Goal: Information Seeking & Learning: Learn about a topic

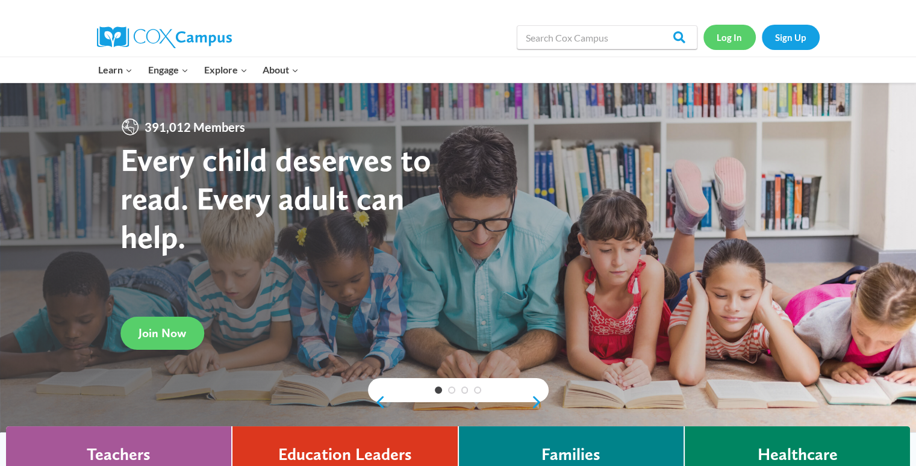
click at [720, 43] on link "Log In" at bounding box center [729, 37] width 52 height 25
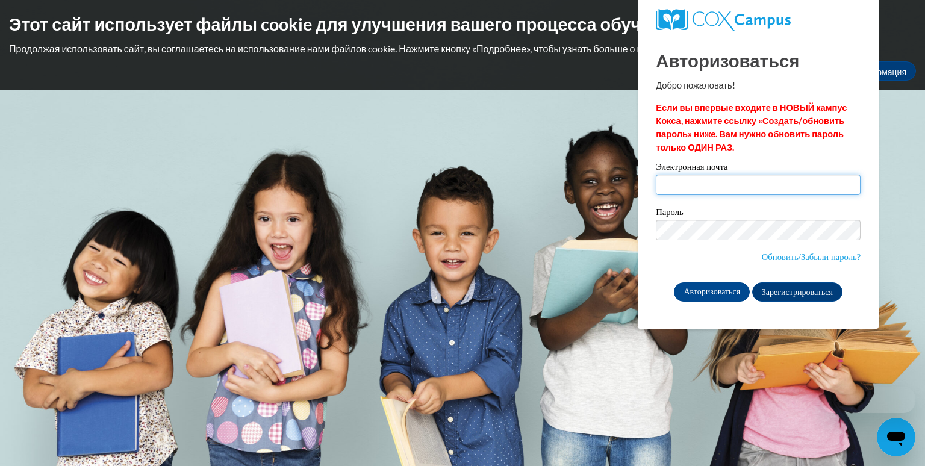
drag, startPoint x: 0, startPoint y: 0, endPoint x: 699, endPoint y: 195, distance: 725.1
click at [699, 195] on input "Электронная почта" at bounding box center [758, 185] width 205 height 20
type input "[EMAIL_ADDRESS][DOMAIN_NAME]"
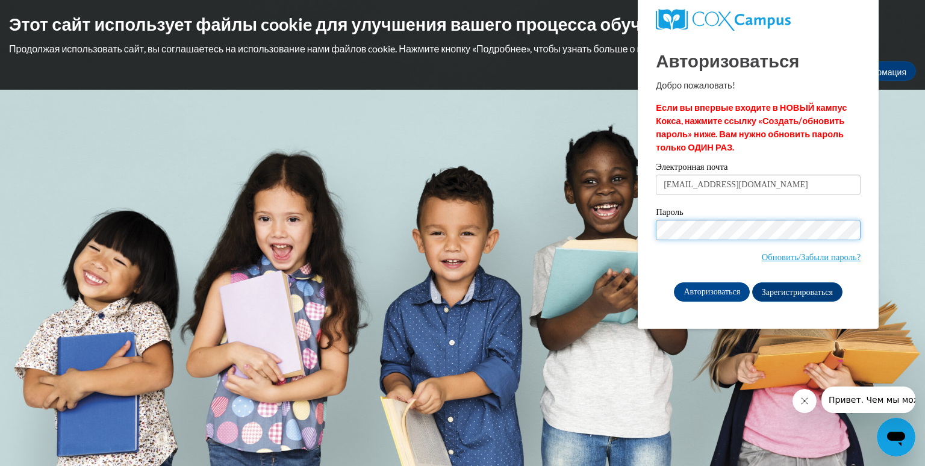
click at [674, 282] on input "Авторизоваться" at bounding box center [712, 291] width 76 height 19
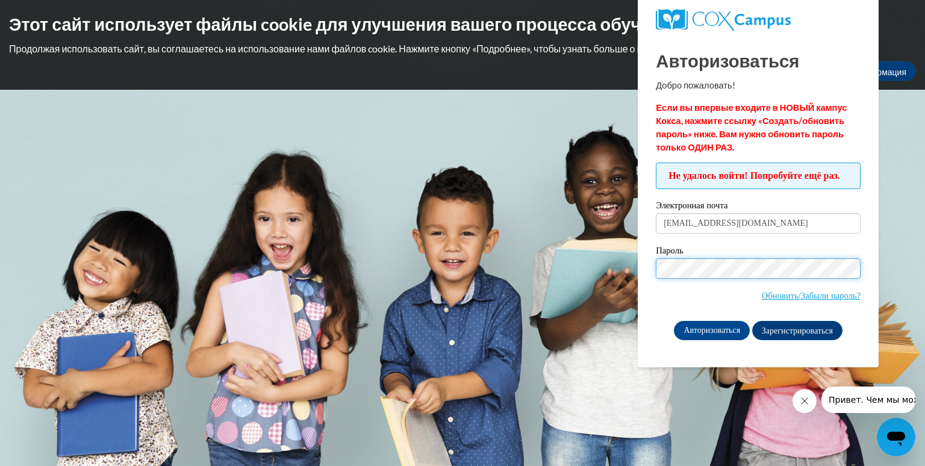
click at [674, 321] on input "Авторизоваться" at bounding box center [712, 330] width 76 height 19
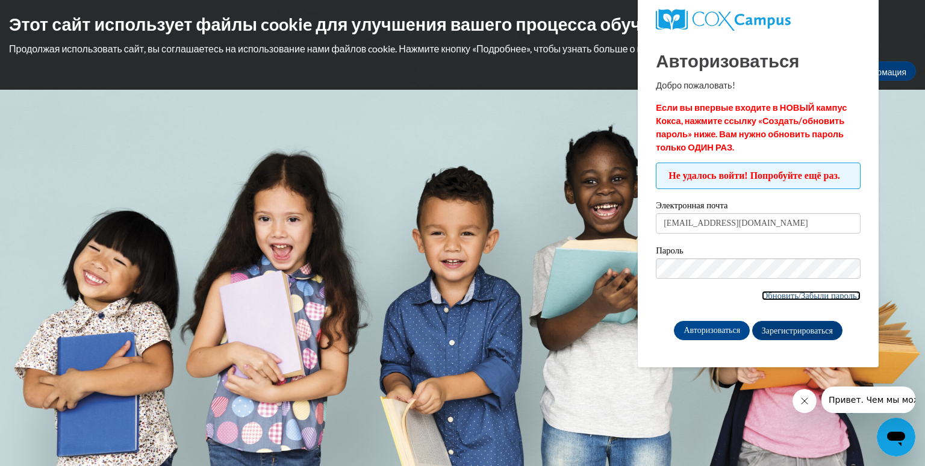
click at [764, 301] on font "Обновить/Забыли пароль?" at bounding box center [811, 296] width 99 height 10
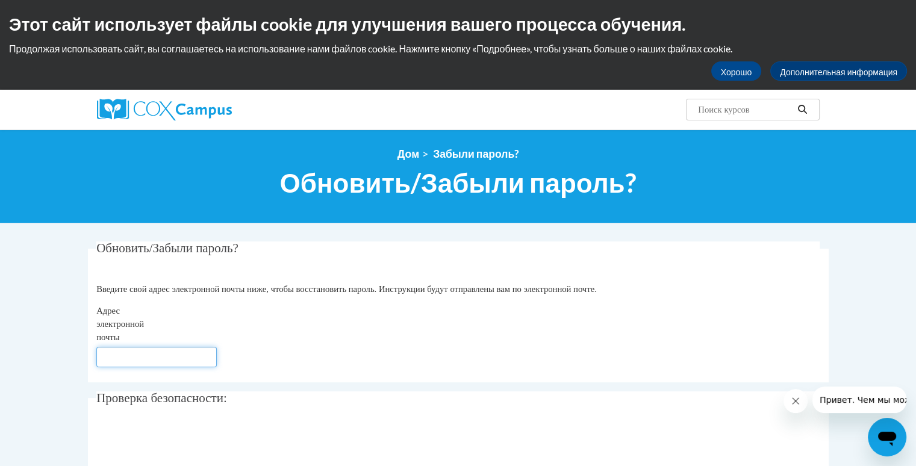
click at [134, 357] on input "Адрес электронной почты" at bounding box center [156, 357] width 120 height 20
type input "katerynasotnikova1805@gmail.com"
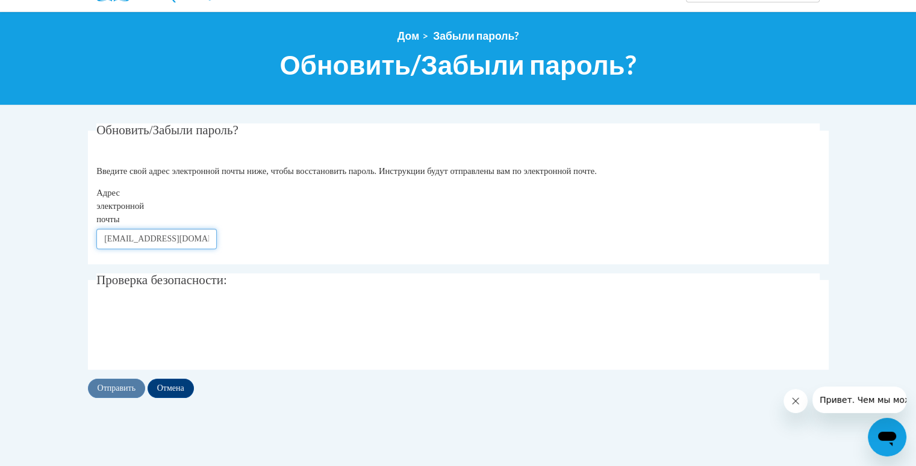
scroll to position [120, 0]
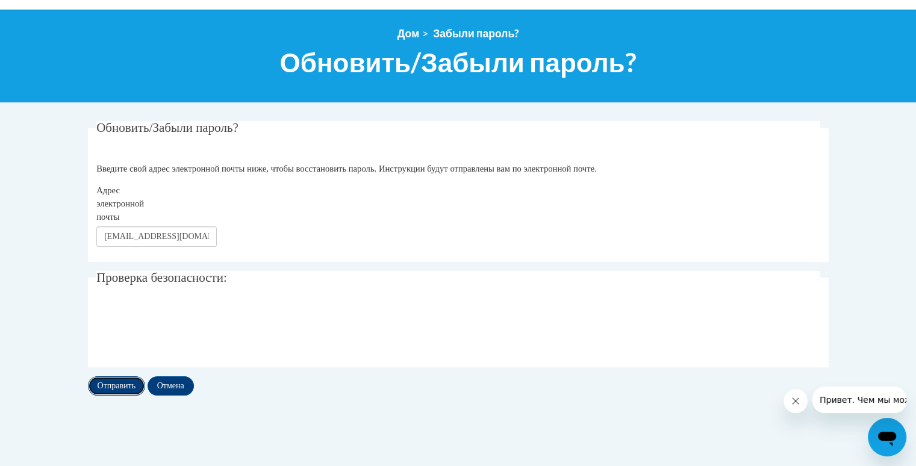
click at [113, 387] on input "Отправить" at bounding box center [117, 385] width 58 height 19
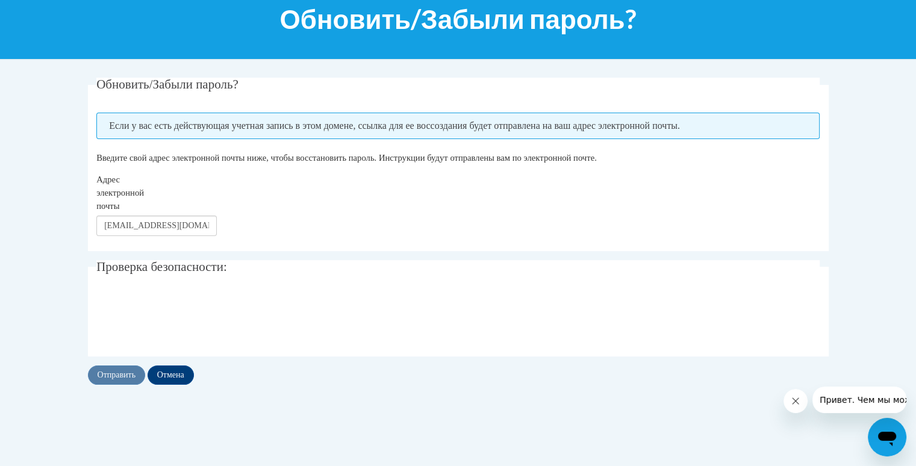
scroll to position [181, 0]
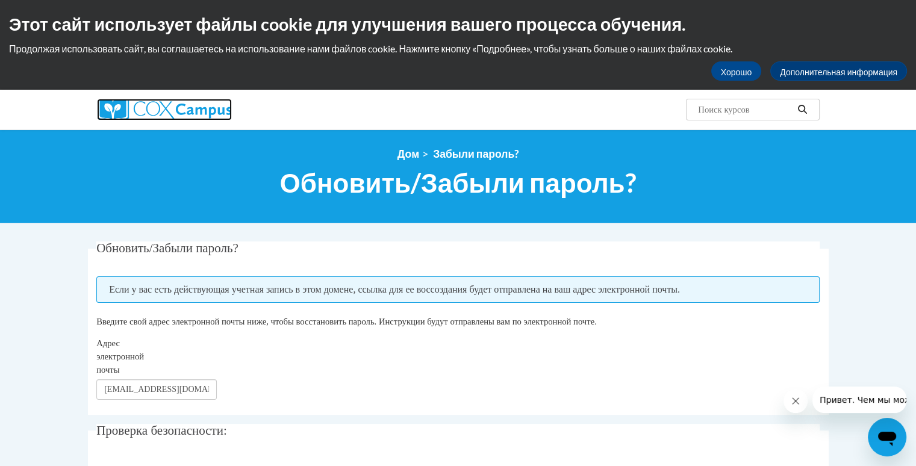
click at [185, 108] on img at bounding box center [164, 110] width 135 height 22
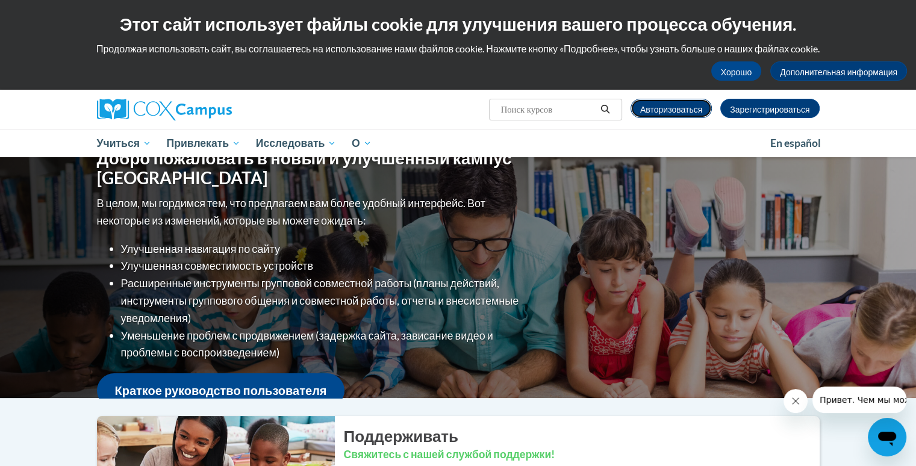
click at [671, 113] on font "Авторизоваться" at bounding box center [671, 109] width 62 height 10
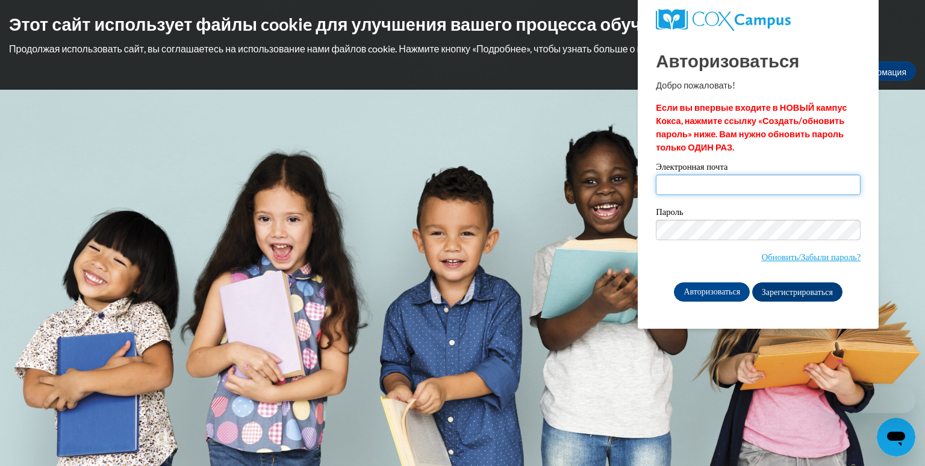
click at [748, 186] on input "Электронная почта" at bounding box center [758, 185] width 205 height 20
type input "[EMAIL_ADDRESS][DOMAIN_NAME]"
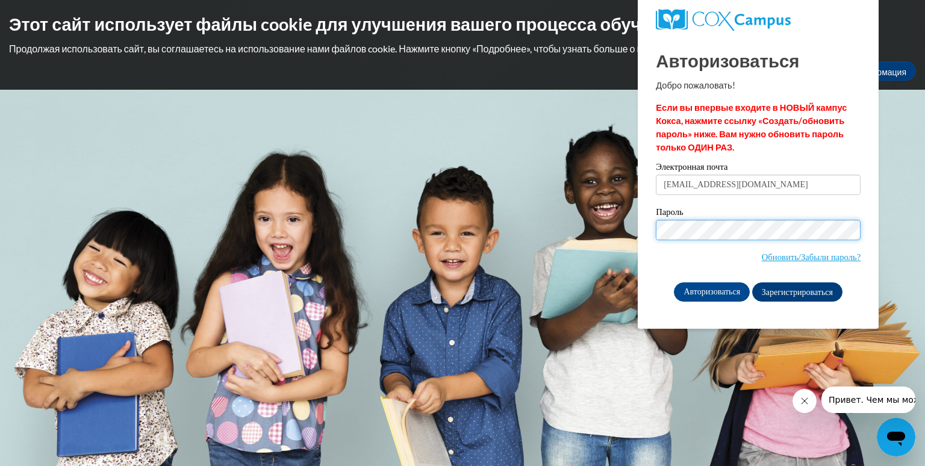
click at [674, 282] on input "Авторизоваться" at bounding box center [712, 291] width 76 height 19
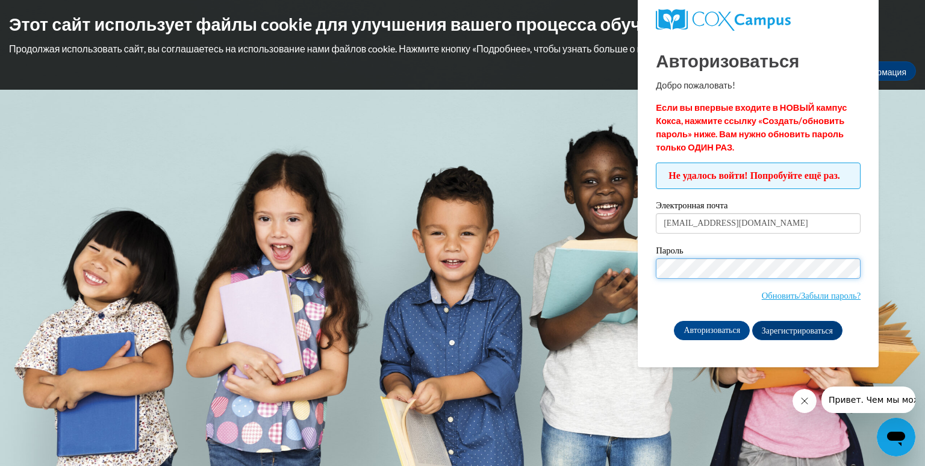
click at [674, 321] on input "Авторизоваться" at bounding box center [712, 330] width 76 height 19
click at [715, 340] on input "Авторизоваться" at bounding box center [712, 330] width 76 height 19
click at [674, 321] on input "Авторизоваться" at bounding box center [712, 330] width 76 height 19
click at [717, 340] on input "Авторизоваться" at bounding box center [712, 330] width 76 height 19
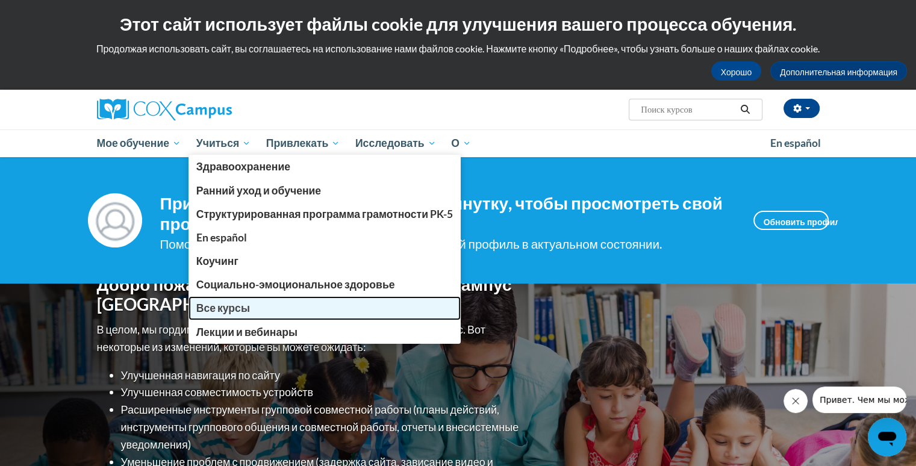
click at [232, 305] on font "Все курсы" at bounding box center [223, 308] width 54 height 13
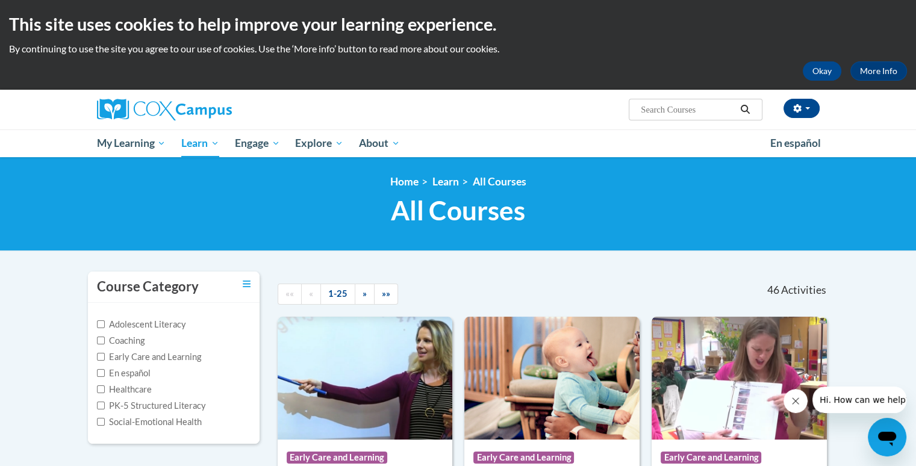
click at [704, 112] on input "Search..." at bounding box center [688, 109] width 96 height 14
click at [672, 109] on input "Search..." at bounding box center [688, 109] width 96 height 14
type input "power of language"
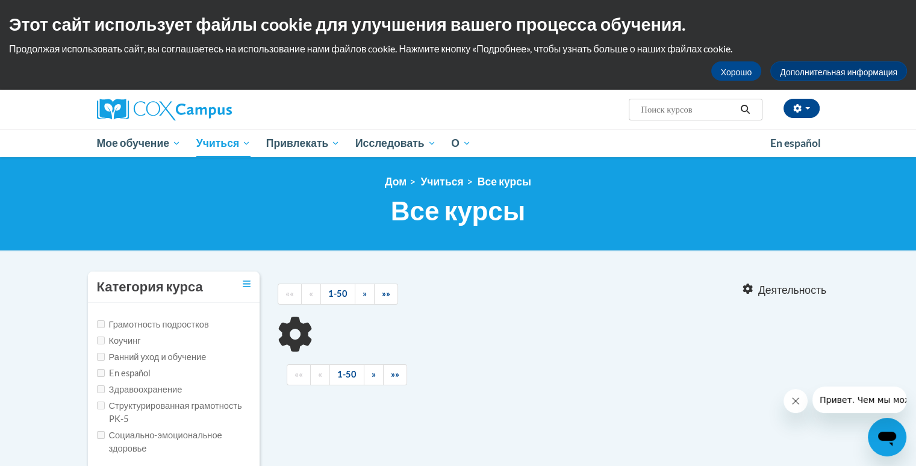
type input "power of language"
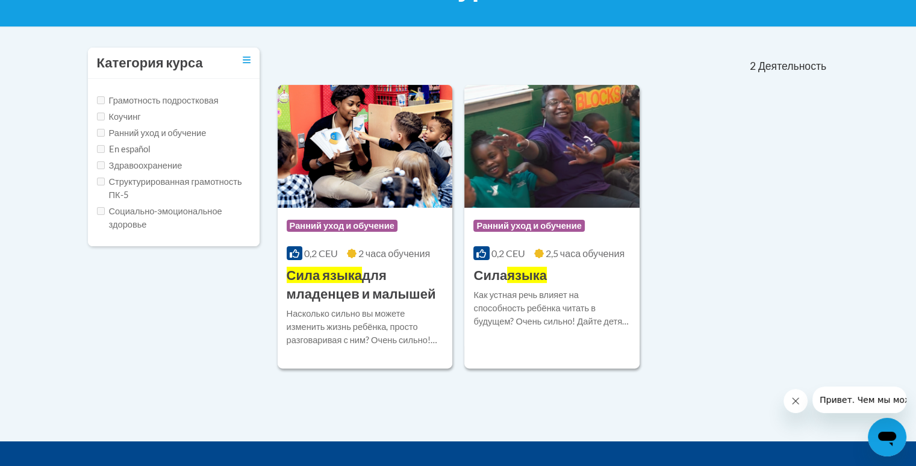
scroll to position [241, 0]
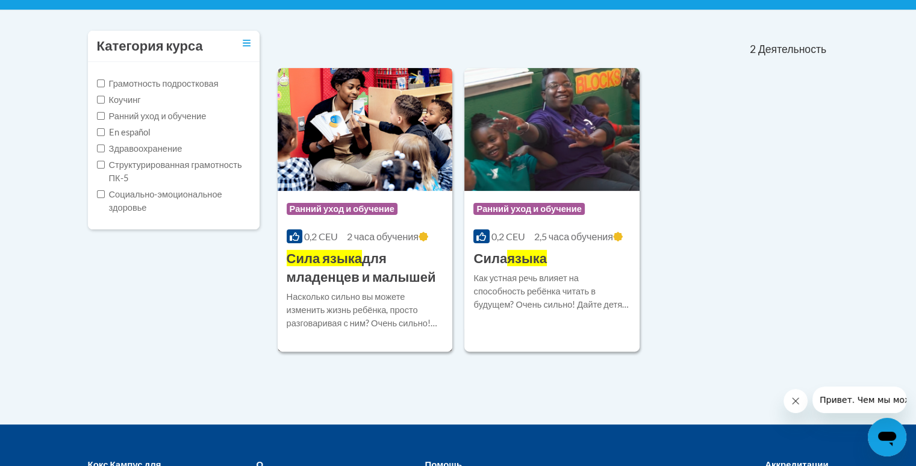
click at [383, 203] on span "Ранний уход и обучение" at bounding box center [342, 209] width 111 height 12
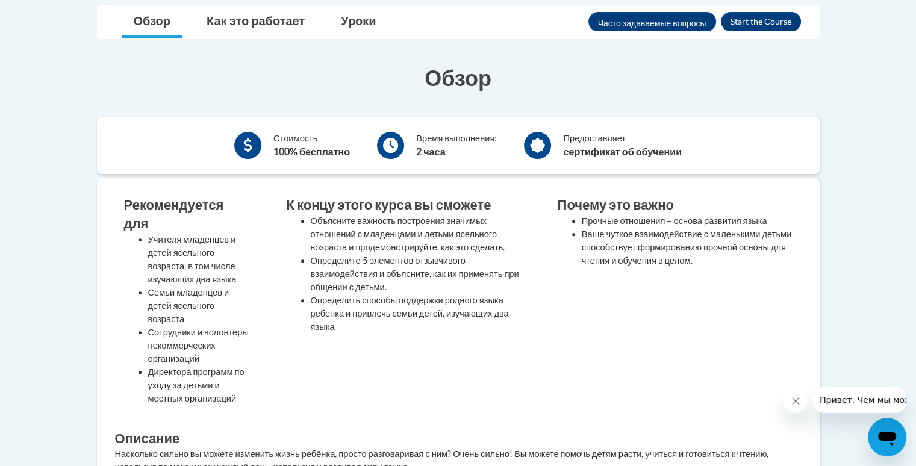
scroll to position [181, 0]
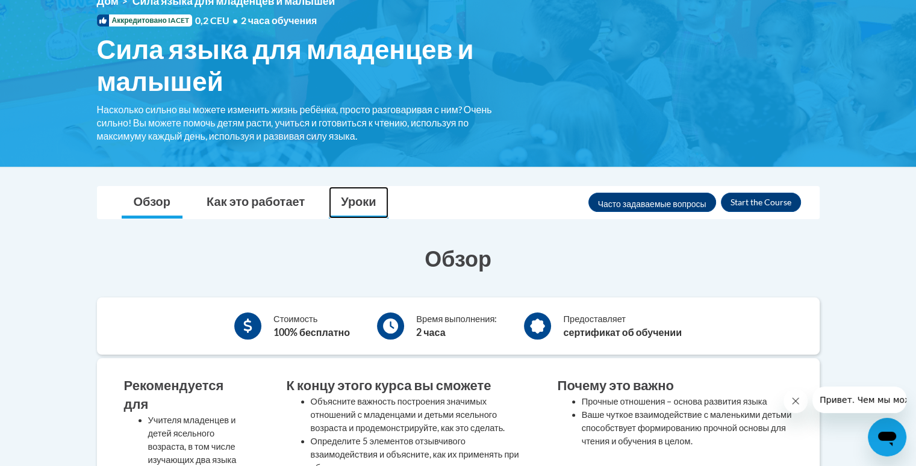
click at [358, 203] on font "Уроки" at bounding box center [358, 201] width 35 height 14
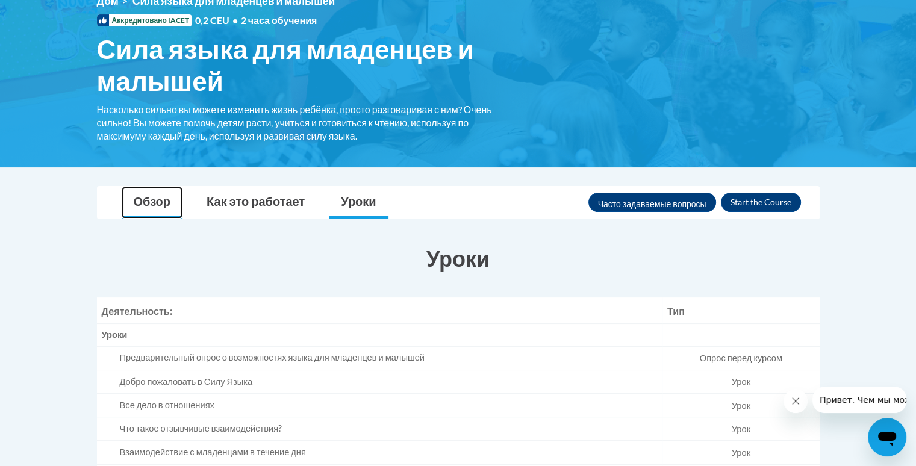
click at [132, 201] on link "Обзор" at bounding box center [152, 203] width 61 height 32
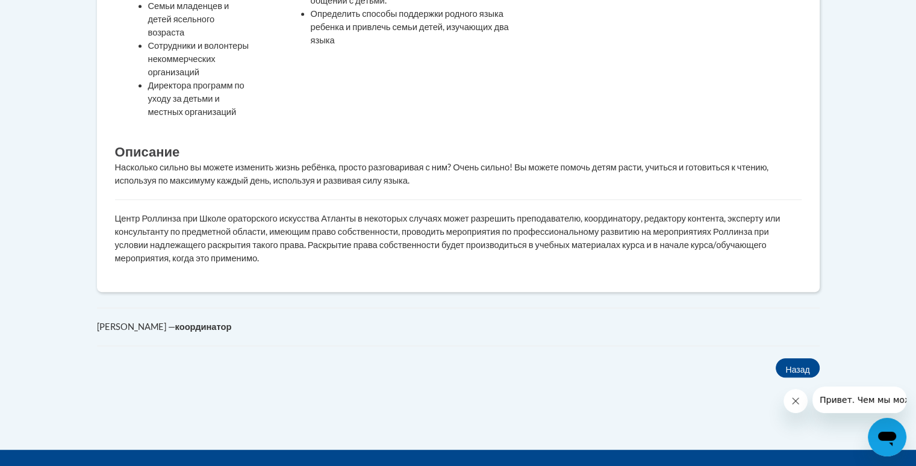
scroll to position [723, 0]
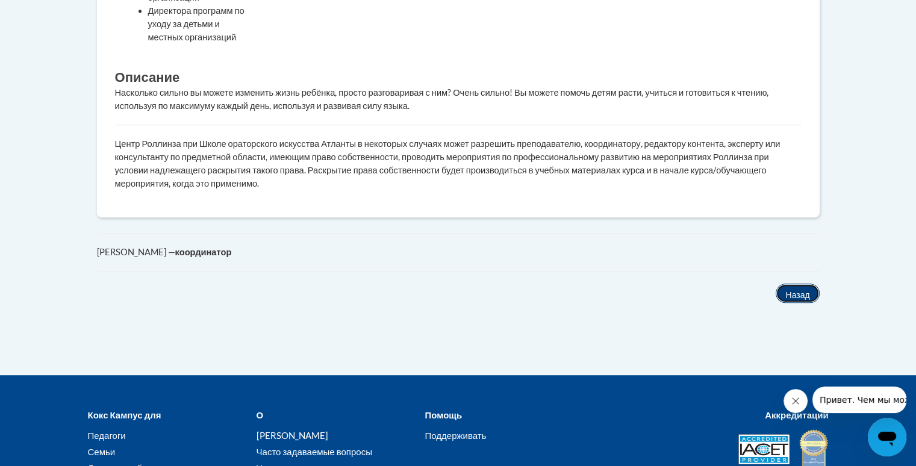
click at [788, 290] on font "Назад" at bounding box center [797, 294] width 24 height 10
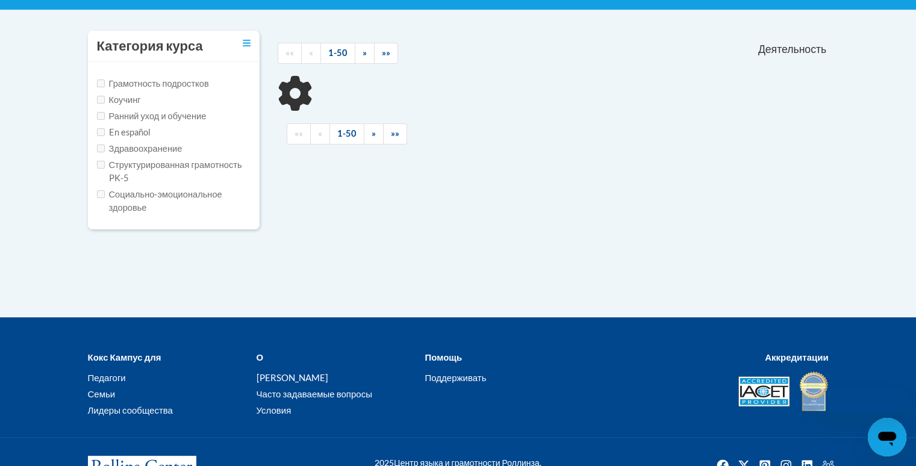
type input "power of language"
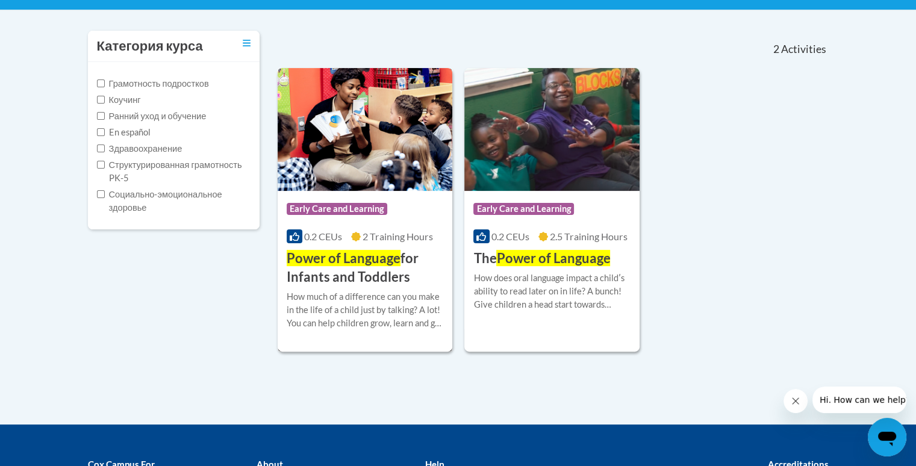
click at [343, 263] on span "Power of Language" at bounding box center [344, 258] width 114 height 16
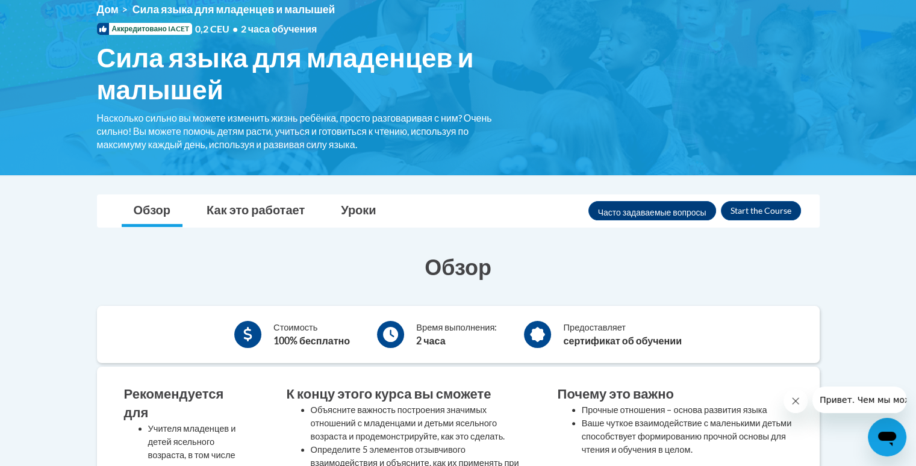
scroll to position [301, 0]
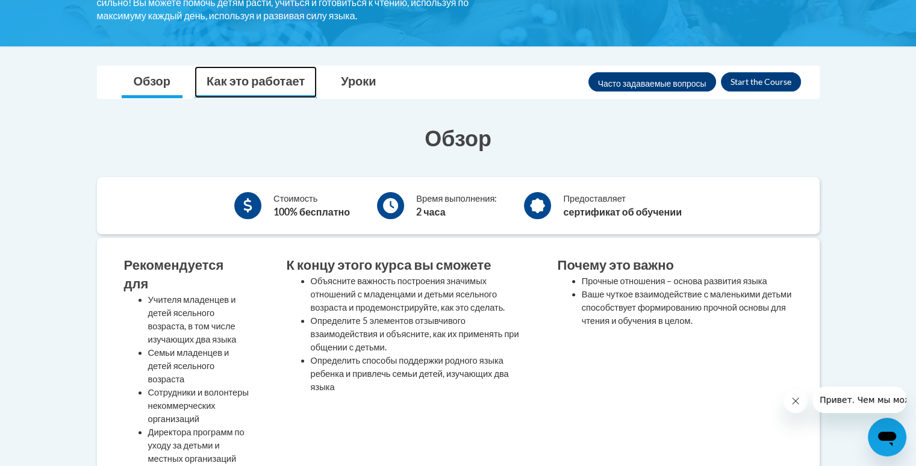
click at [264, 87] on font "Как это работает" at bounding box center [256, 80] width 98 height 14
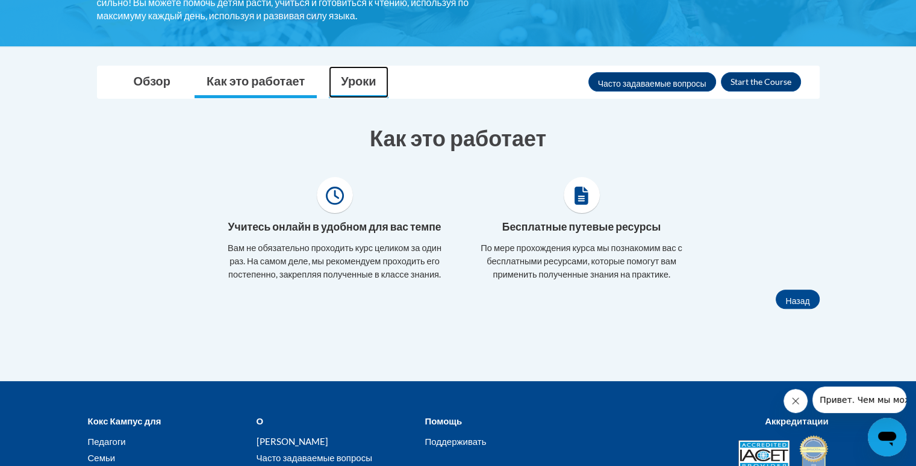
click at [373, 83] on font "Уроки" at bounding box center [358, 80] width 35 height 14
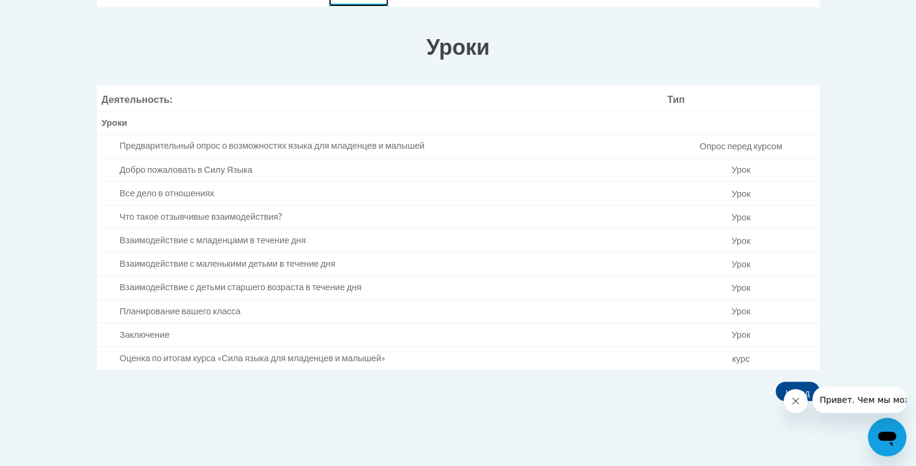
scroll to position [364, 0]
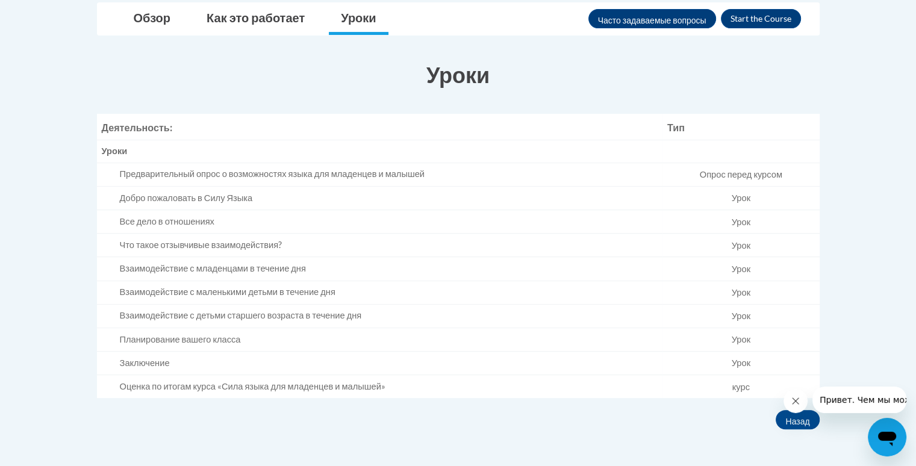
click at [241, 184] on td "Предварительный опрос о возможностях языка для младенцев и малышей" at bounding box center [379, 174] width 565 height 23
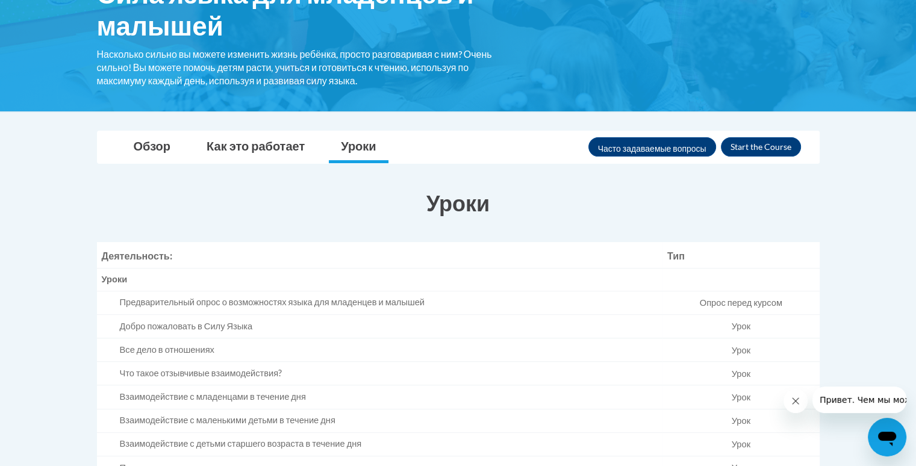
scroll to position [184, 0]
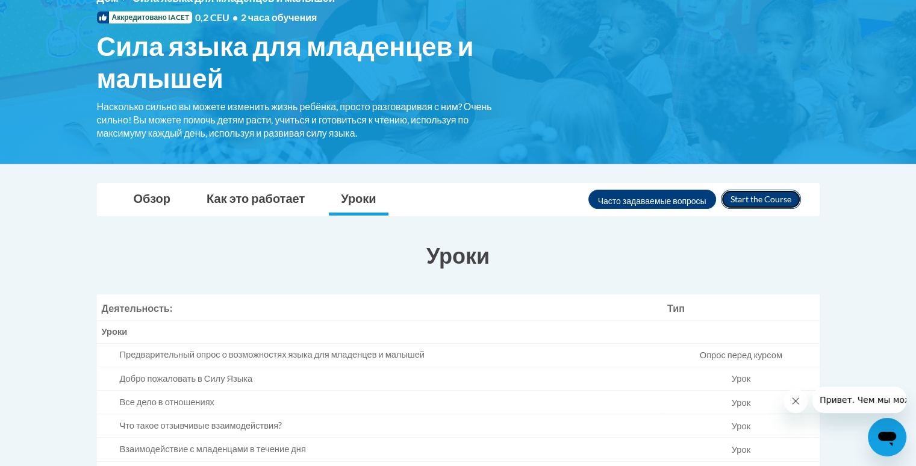
click at [762, 199] on button "Зарегистрироваться" at bounding box center [761, 199] width 80 height 19
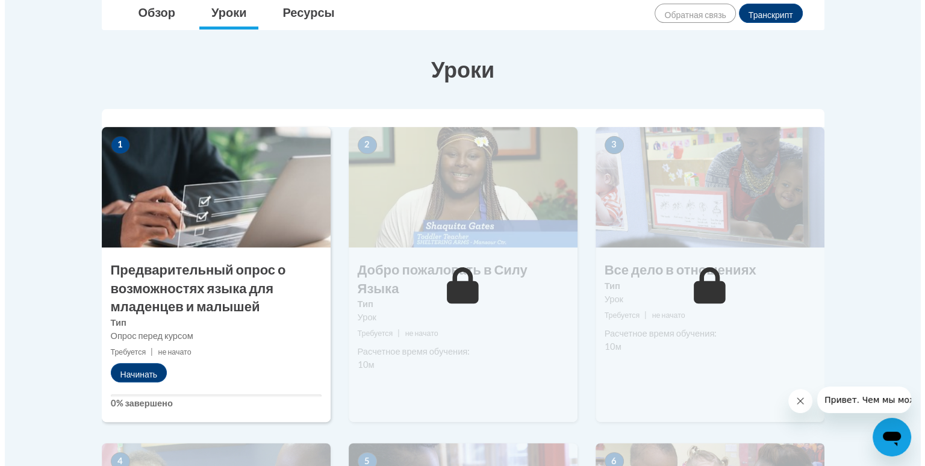
scroll to position [361, 0]
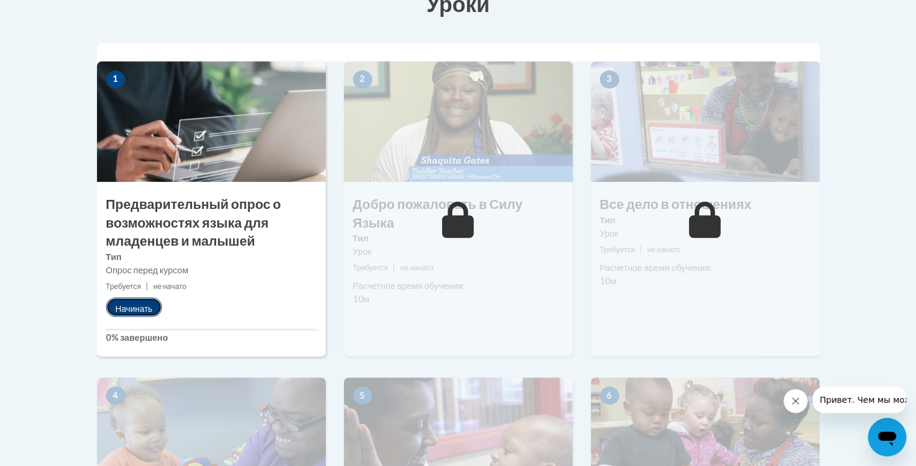
click at [143, 313] on button "Начинать" at bounding box center [134, 306] width 57 height 19
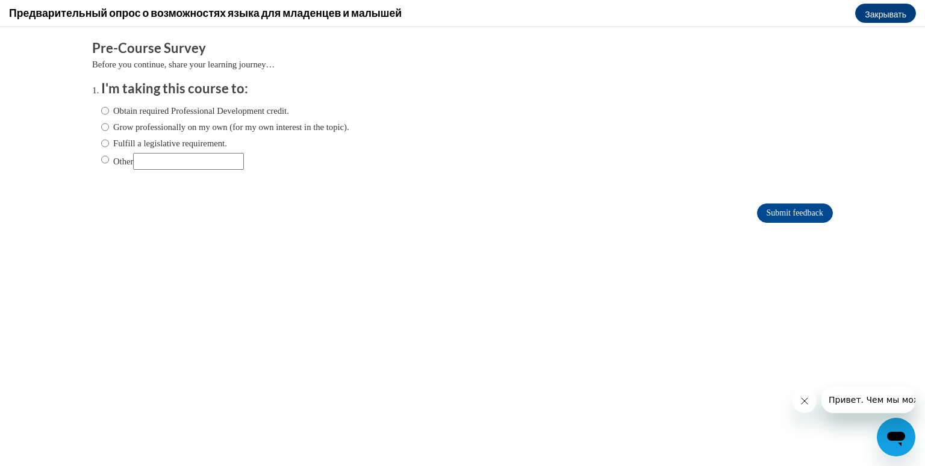
scroll to position [0, 0]
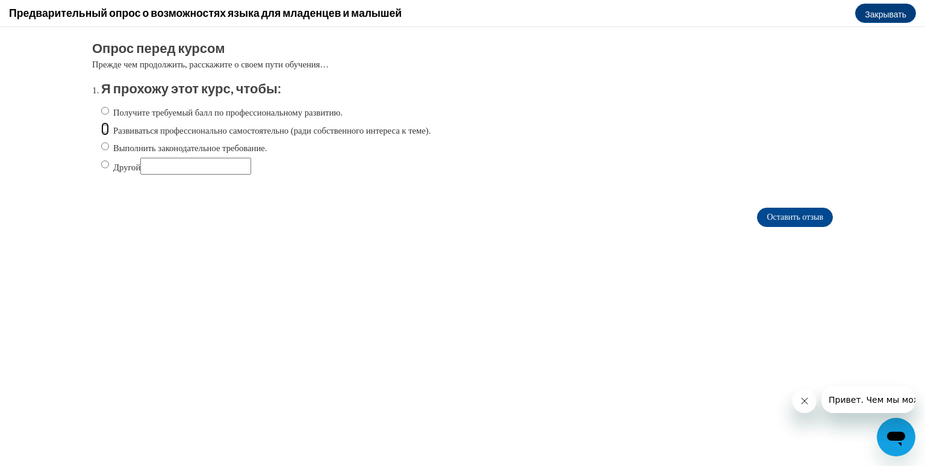
click at [101, 126] on input "Развиваться профессионально самостоятельно (ради собственного интереса к теме)." at bounding box center [105, 128] width 8 height 13
radio input "true"
click at [792, 212] on input "Оставить отзыв" at bounding box center [795, 217] width 76 height 19
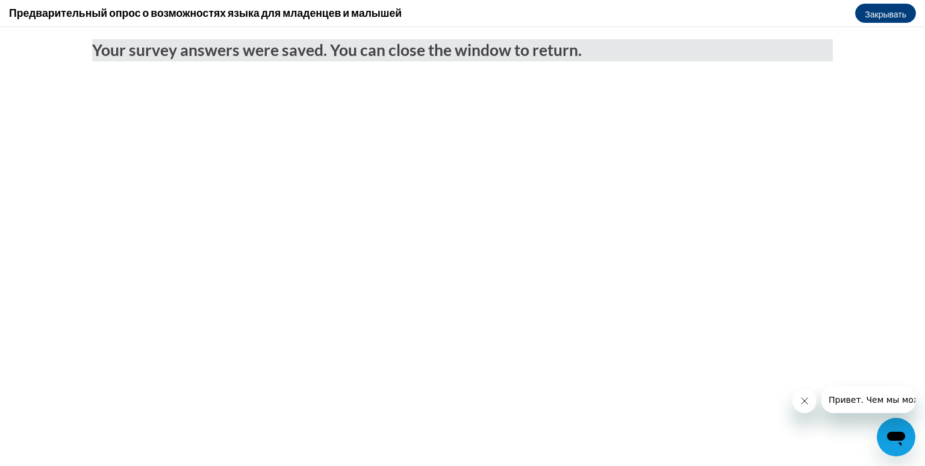
click at [806, 403] on icon "Закрыть сообщение от компании" at bounding box center [804, 401] width 6 height 6
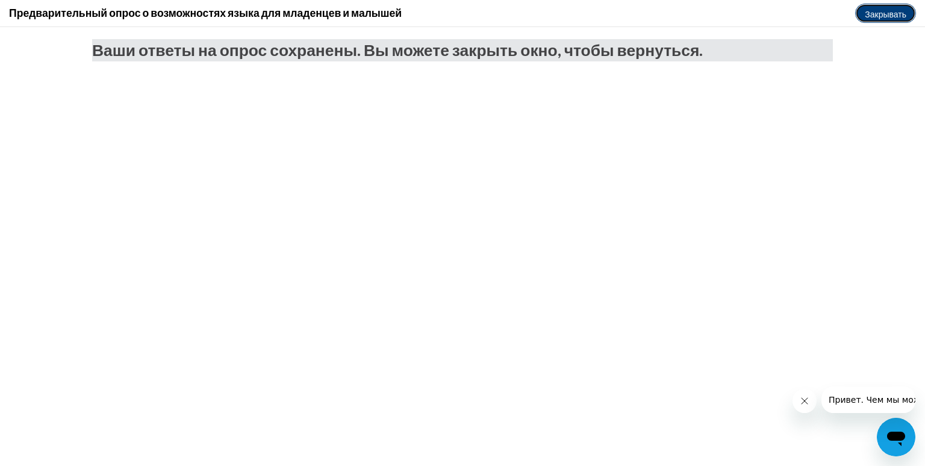
click at [886, 10] on font "Закрывать" at bounding box center [886, 14] width 42 height 10
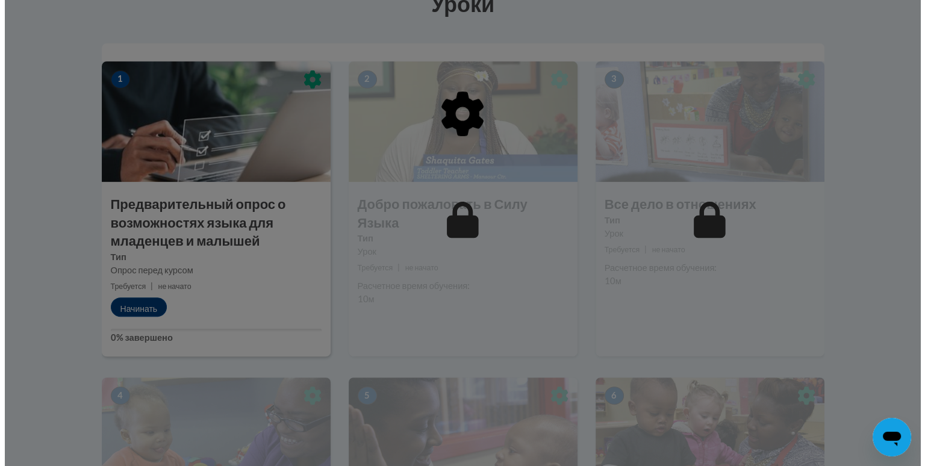
scroll to position [374, 0]
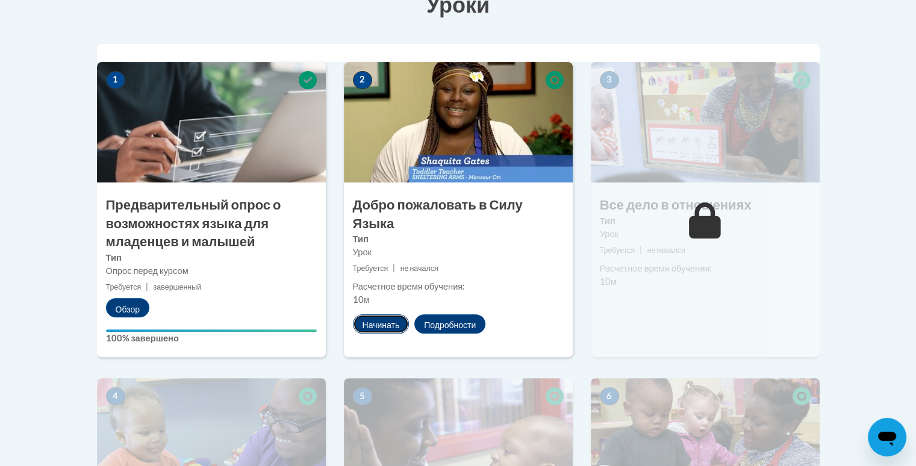
click at [371, 320] on font "Начинать" at bounding box center [381, 325] width 37 height 10
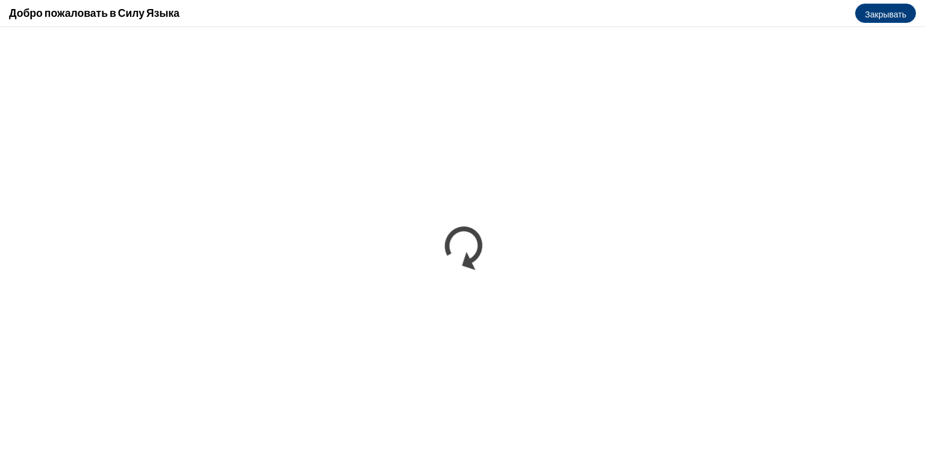
scroll to position [0, 0]
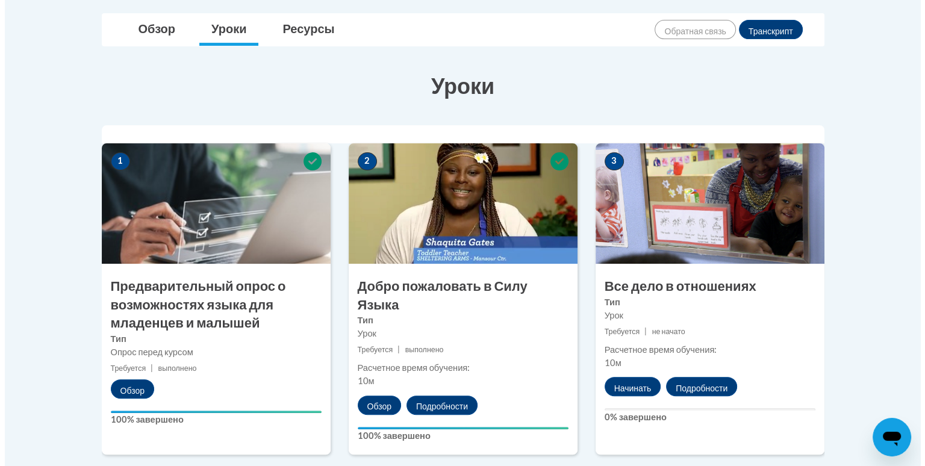
scroll to position [301, 0]
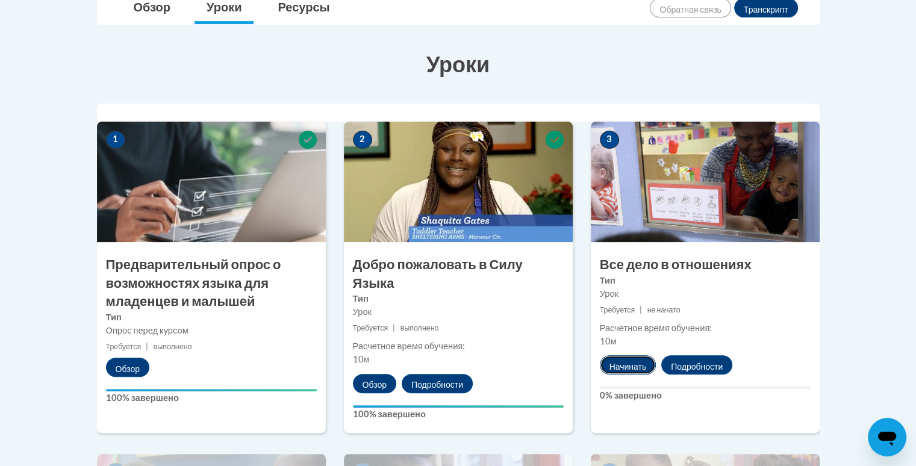
click at [619, 363] on font "Начинать" at bounding box center [627, 366] width 37 height 10
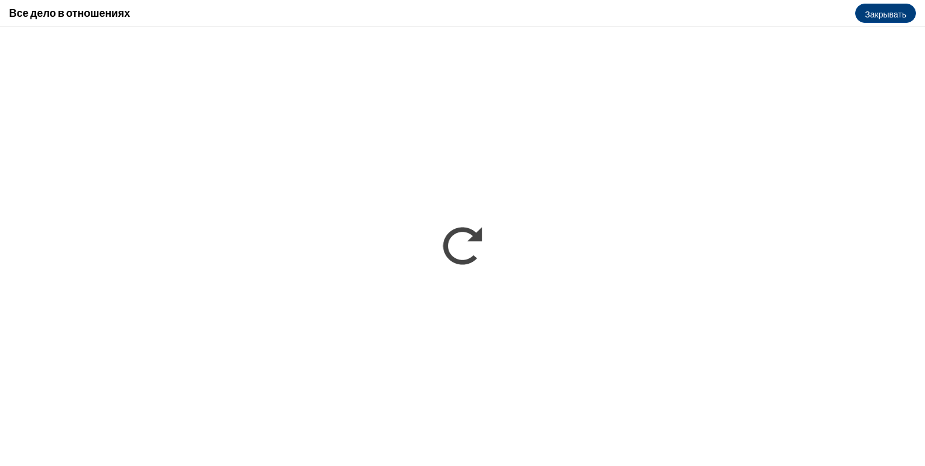
scroll to position [0, 0]
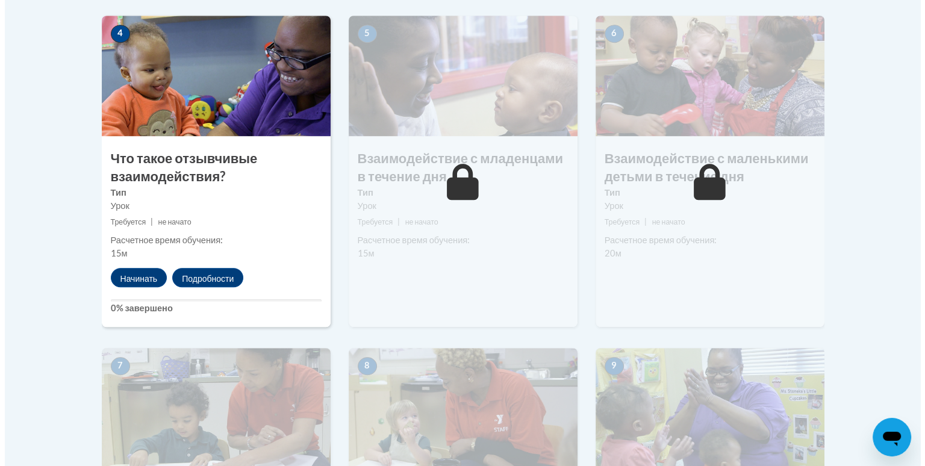
scroll to position [723, 0]
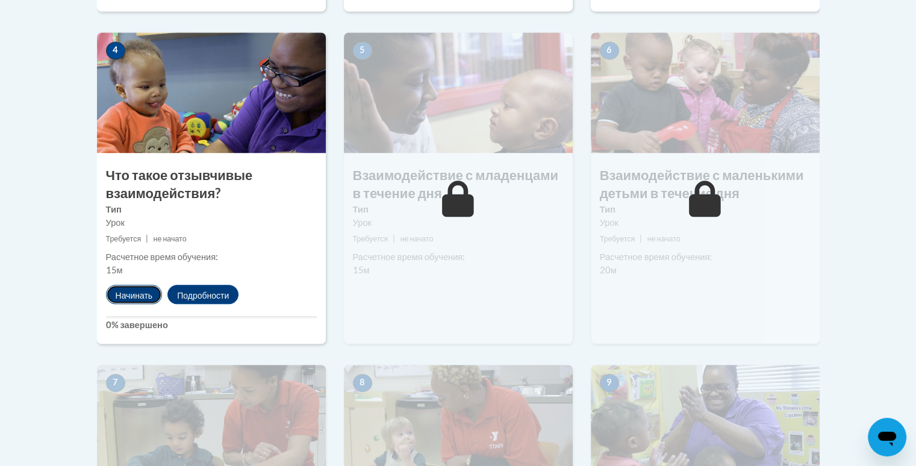
click at [142, 293] on font "Начинать" at bounding box center [134, 295] width 37 height 10
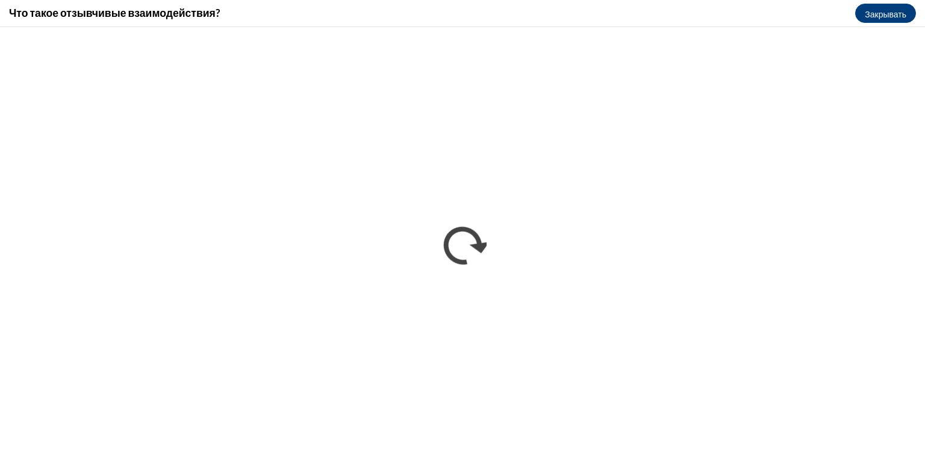
scroll to position [0, 0]
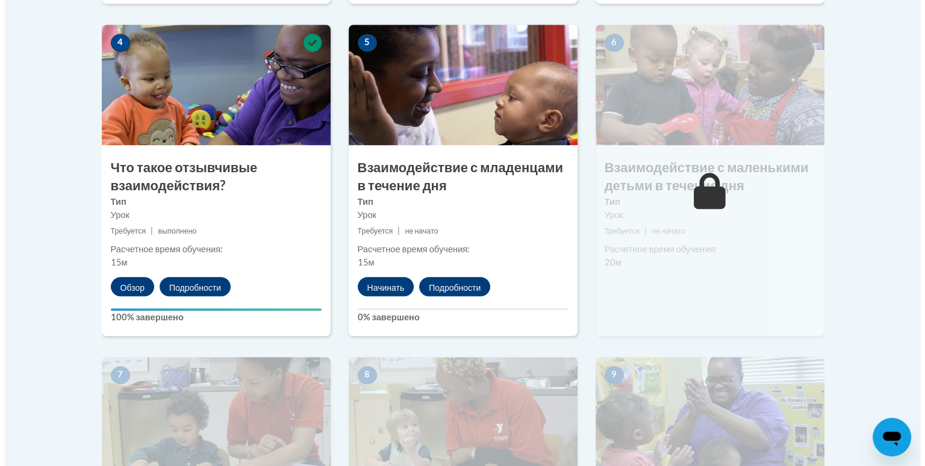
scroll to position [723, 0]
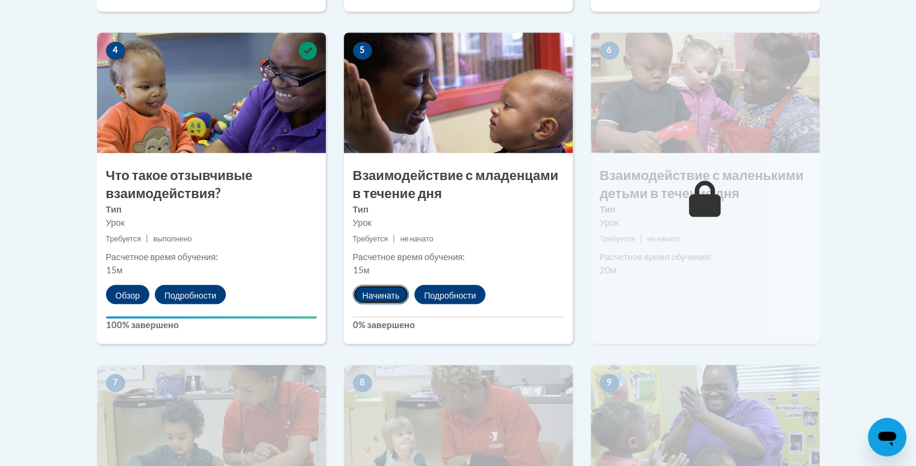
click at [397, 290] on font "Начинать" at bounding box center [381, 295] width 37 height 10
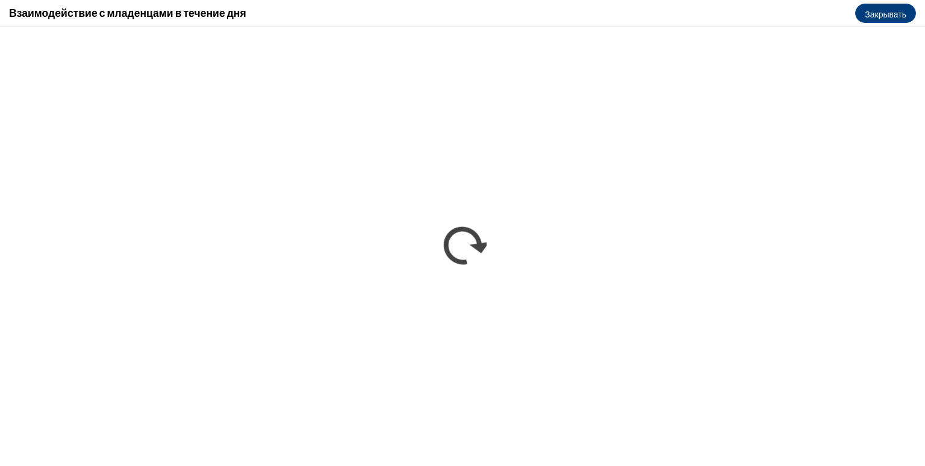
scroll to position [0, 0]
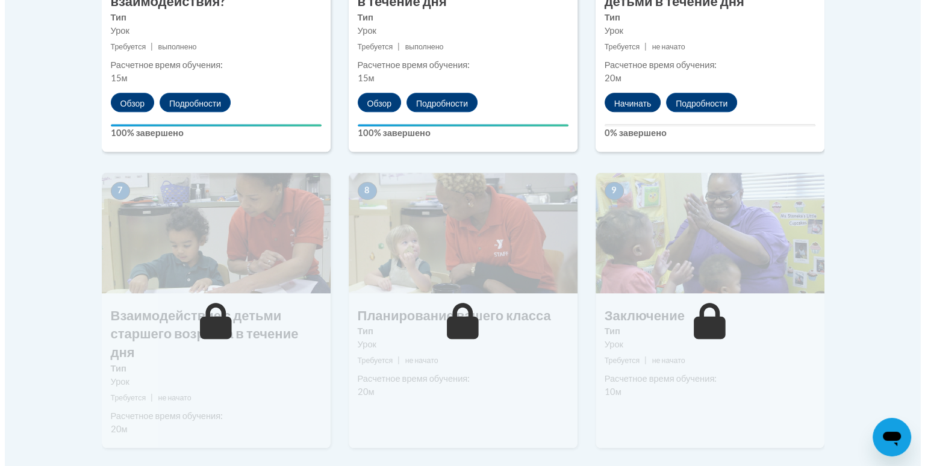
scroll to position [843, 0]
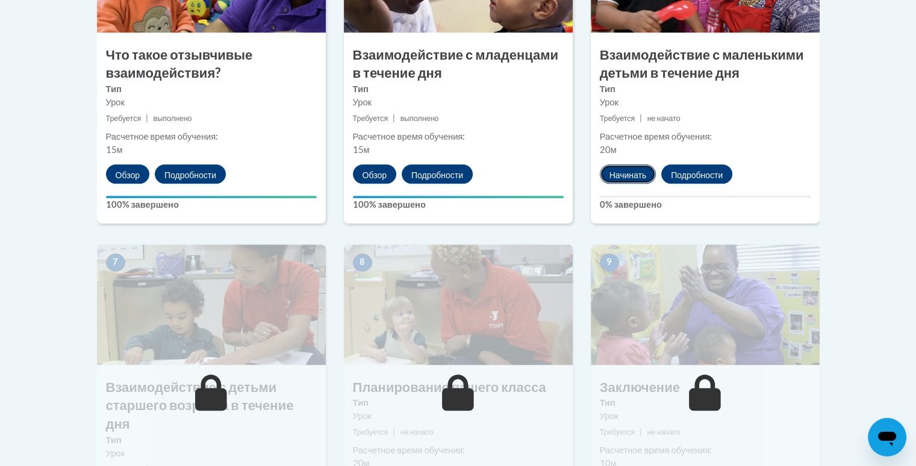
click at [630, 175] on font "Начинать" at bounding box center [627, 175] width 37 height 10
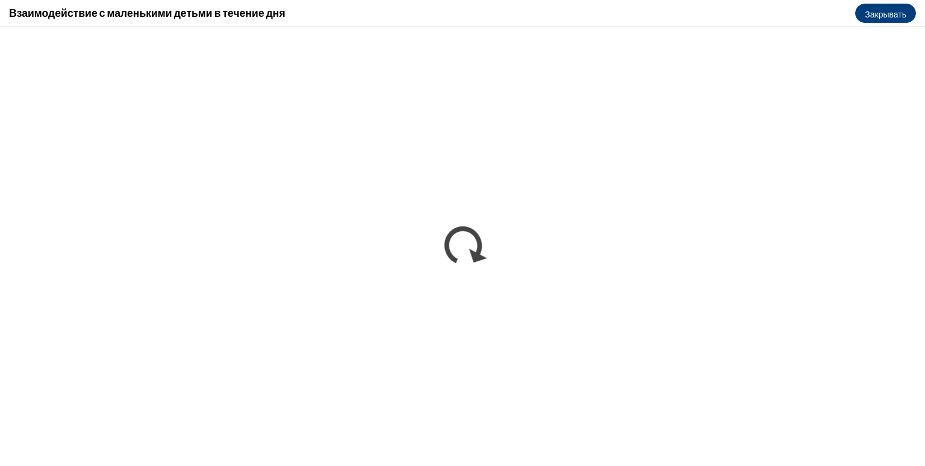
scroll to position [0, 0]
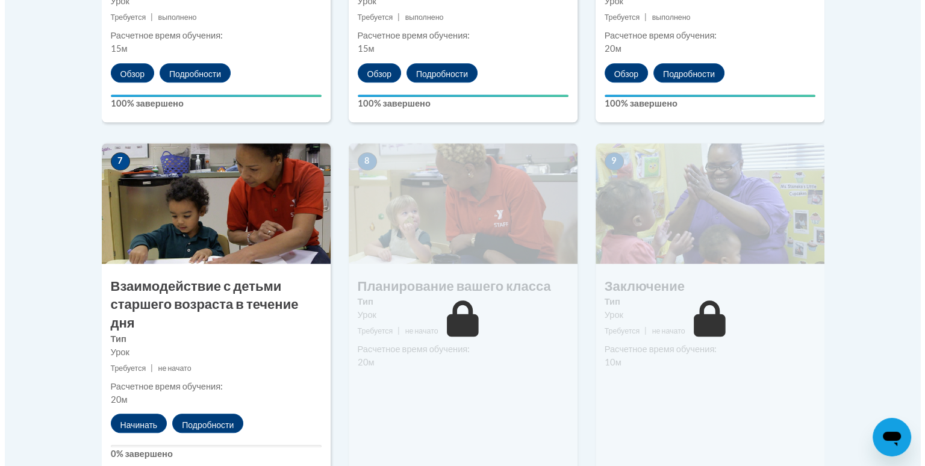
scroll to position [1065, 0]
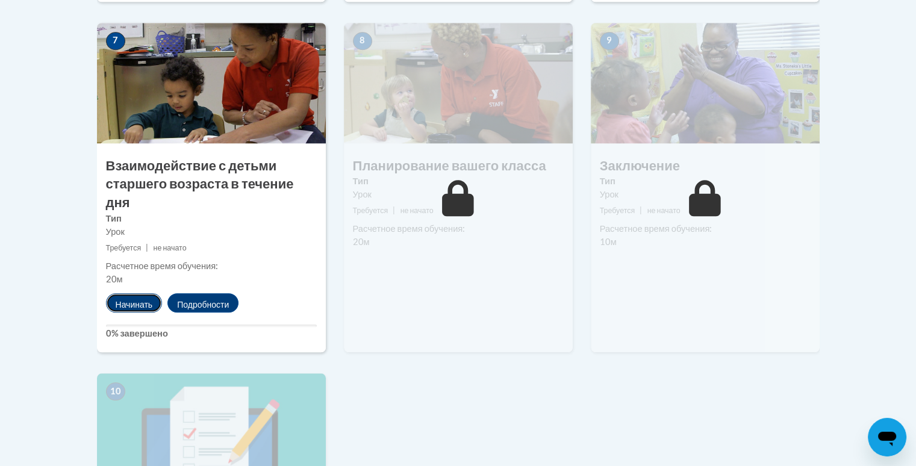
click at [134, 301] on font "Начинать" at bounding box center [134, 304] width 37 height 10
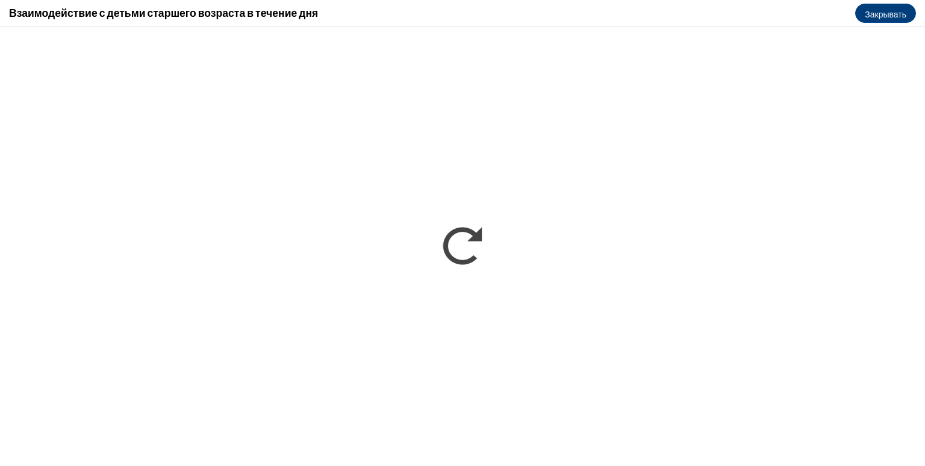
scroll to position [0, 0]
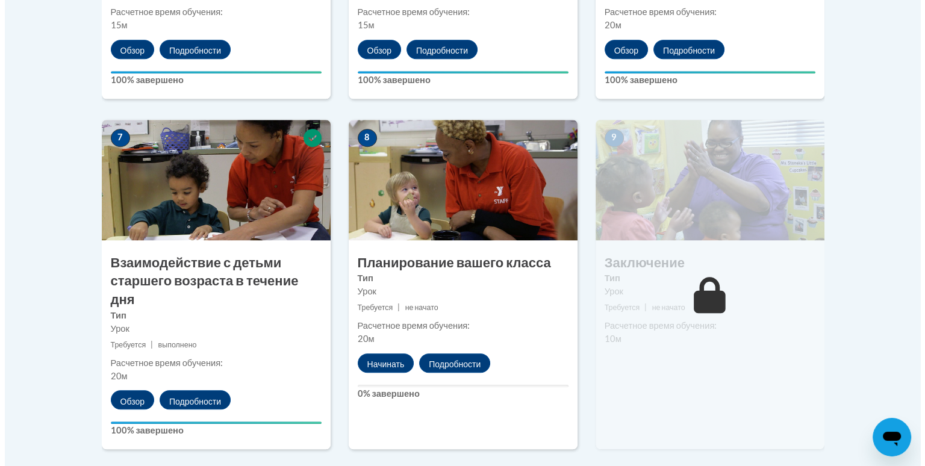
scroll to position [1024, 0]
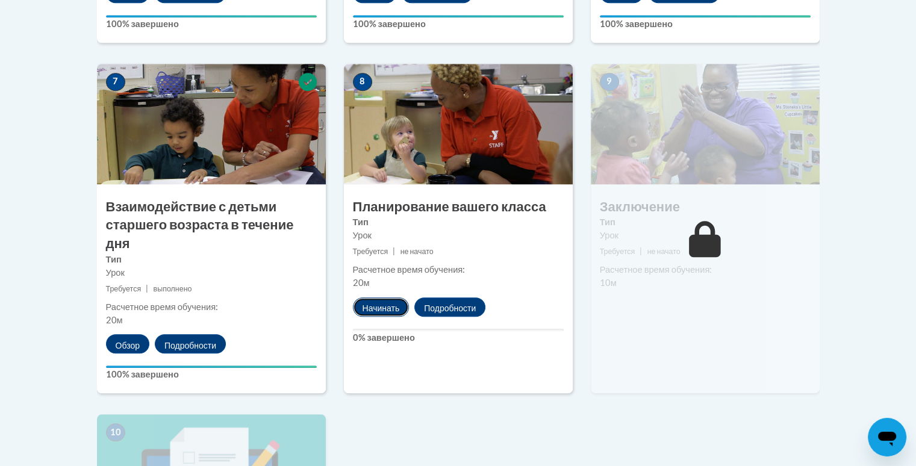
click at [382, 305] on font "Начинать" at bounding box center [381, 308] width 37 height 10
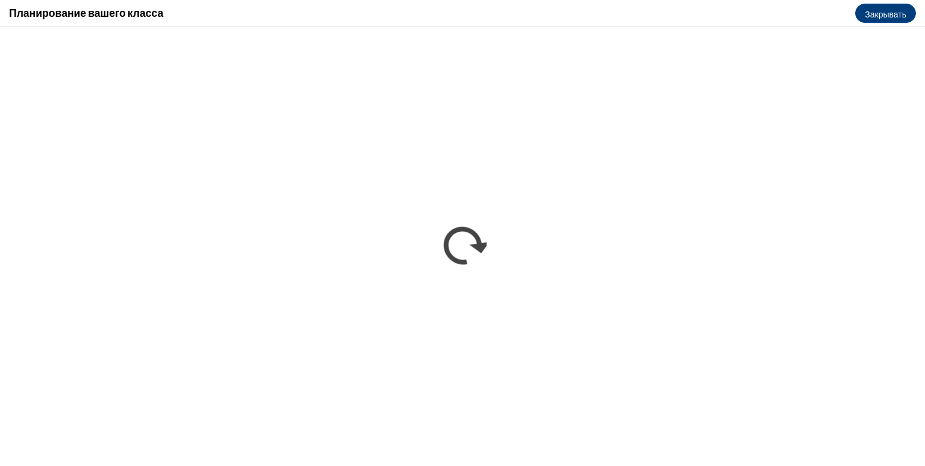
scroll to position [0, 0]
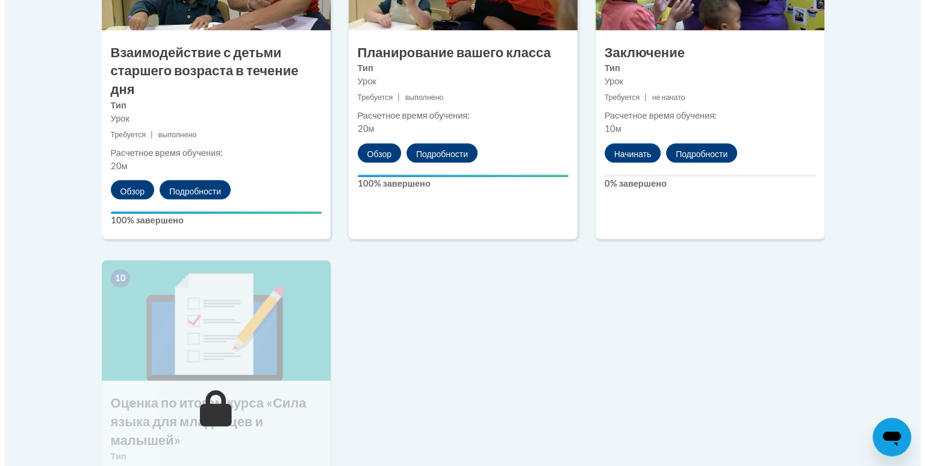
scroll to position [1204, 0]
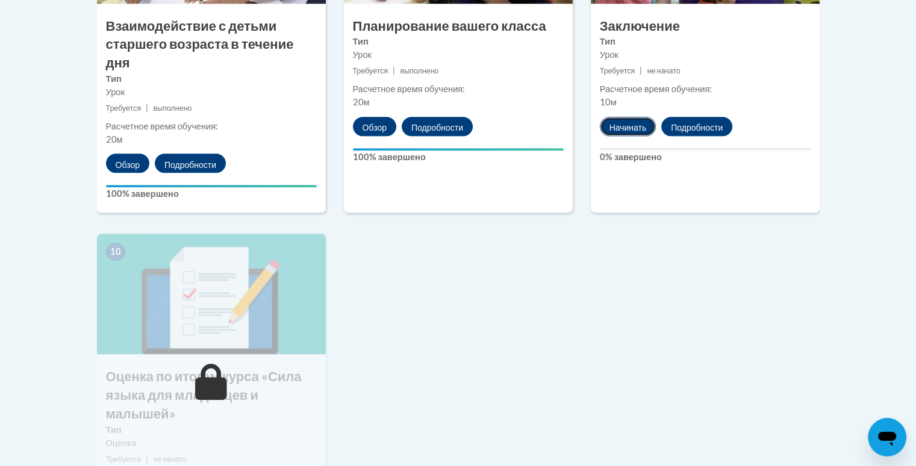
click at [623, 124] on font "Начинать" at bounding box center [627, 127] width 37 height 10
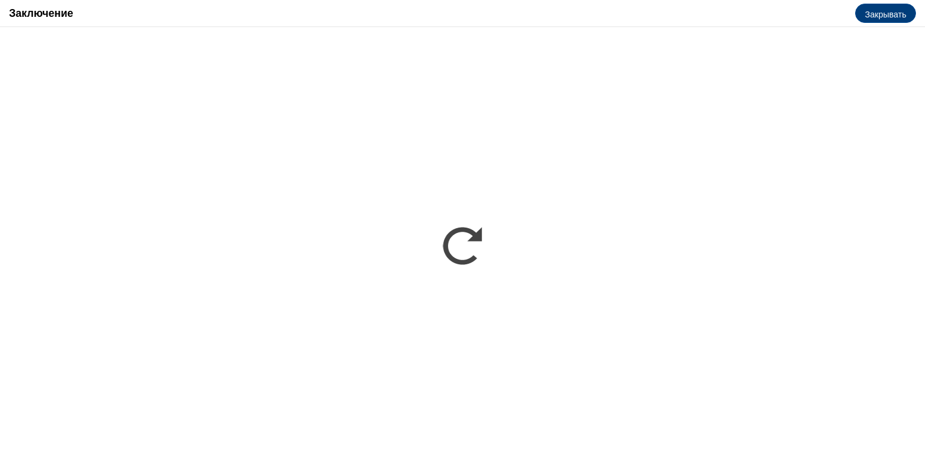
scroll to position [0, 0]
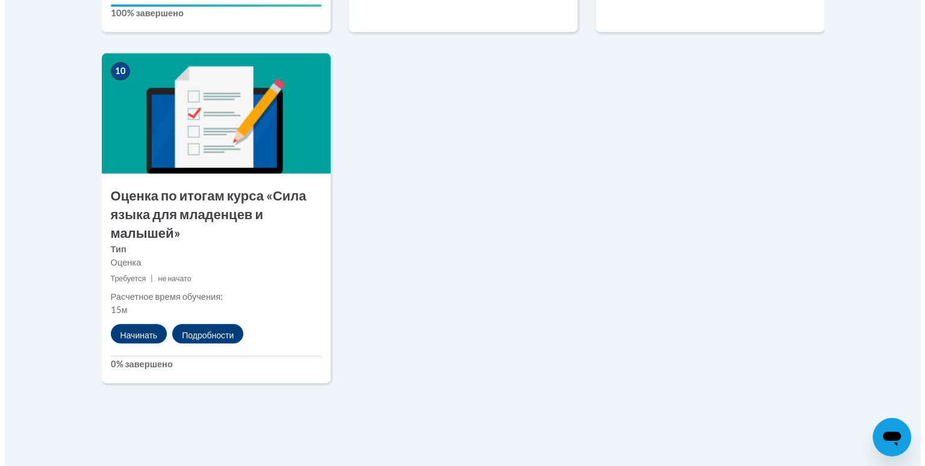
scroll to position [1477, 0]
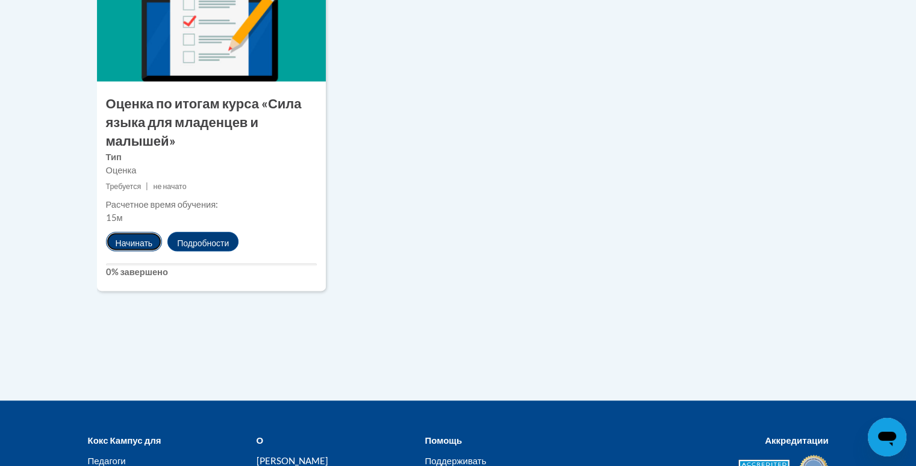
click at [135, 240] on font "Начинать" at bounding box center [134, 242] width 37 height 10
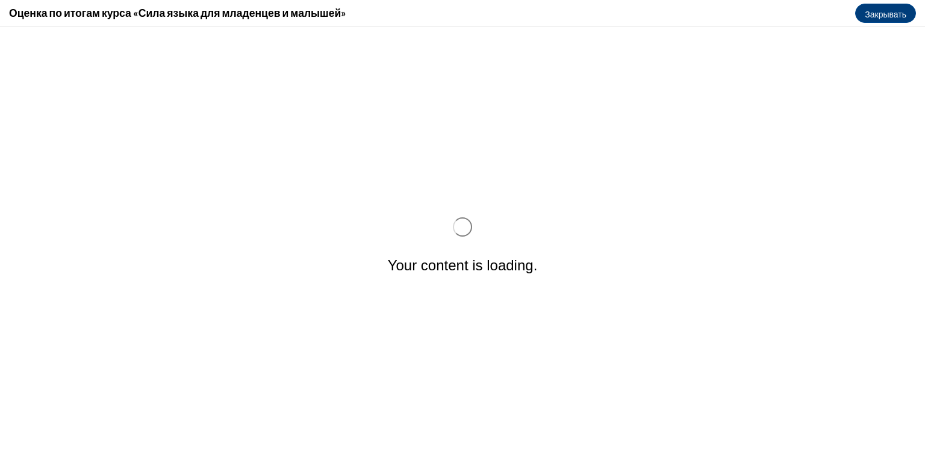
scroll to position [0, 0]
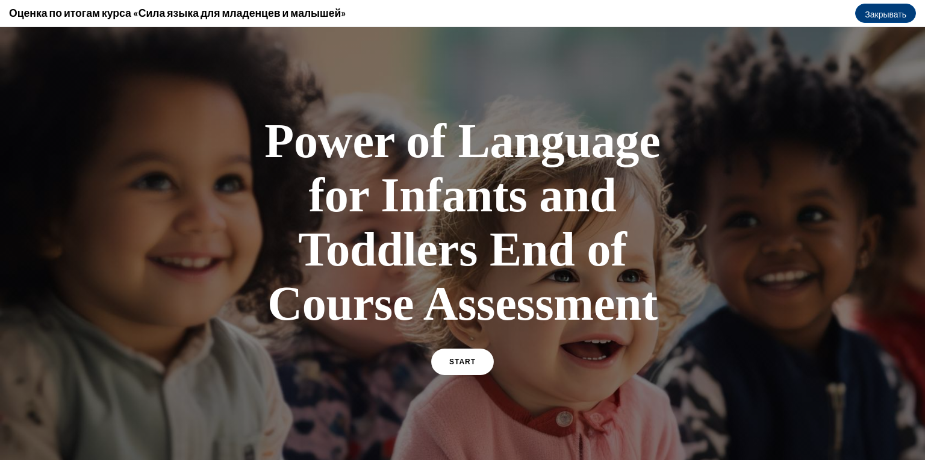
click at [453, 346] on div "Power of Language for Infants and Toddlers End of Course Assessment START" at bounding box center [463, 244] width 422 height 284
click at [459, 360] on span "START" at bounding box center [463, 362] width 28 height 9
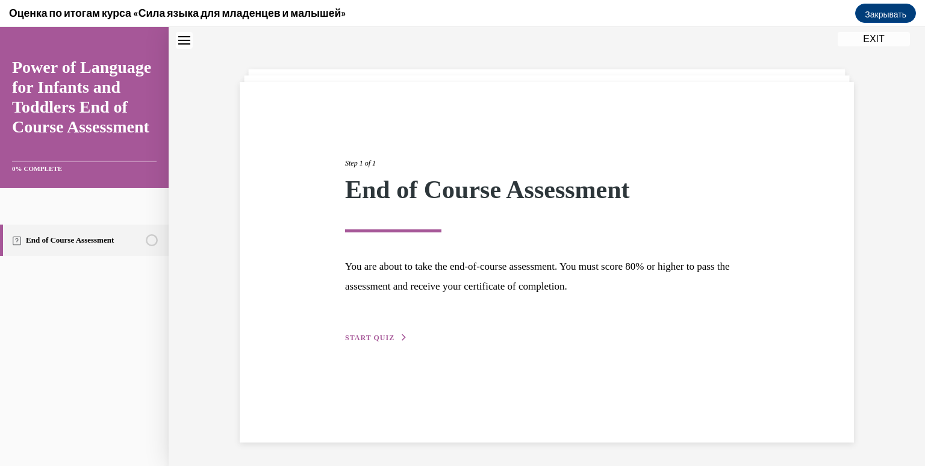
scroll to position [38, 0]
click at [403, 335] on div "Step 1 of 1 End of Course Assessment You are about to take the end-of-course as…" at bounding box center [547, 236] width 422 height 214
click at [391, 336] on button "START QUIZ" at bounding box center [376, 337] width 63 height 11
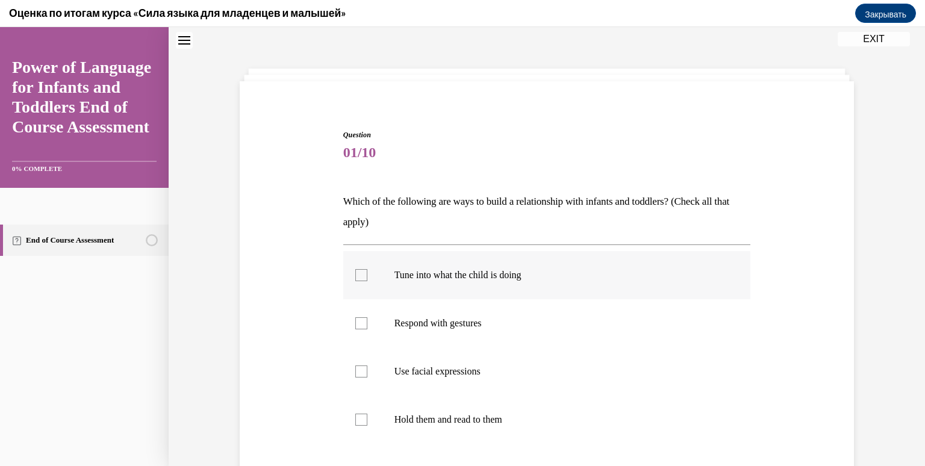
scroll to position [98, 0]
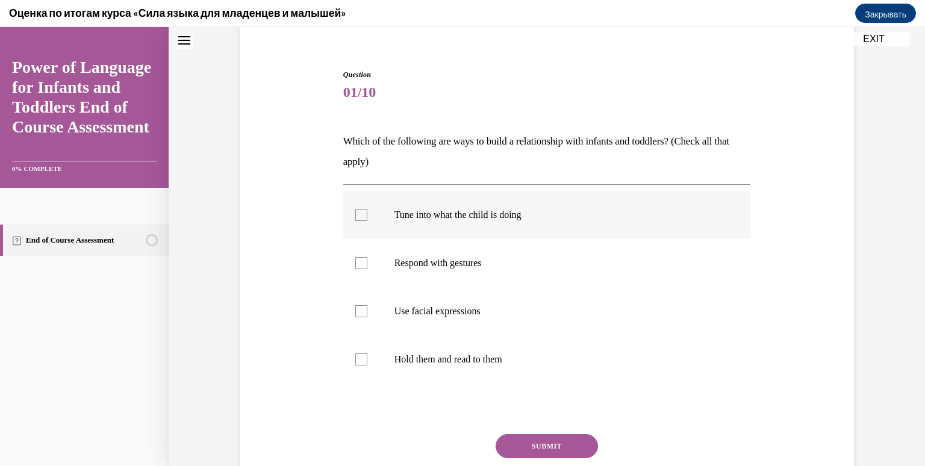
click at [443, 223] on label "Tune into what the child is doing" at bounding box center [547, 215] width 408 height 48
click at [367, 221] on input "Tune into what the child is doing" at bounding box center [361, 215] width 12 height 12
checkbox input "true"
click at [424, 273] on label "Respond with gestures" at bounding box center [547, 263] width 408 height 48
click at [367, 269] on input "Respond with gestures" at bounding box center [361, 263] width 12 height 12
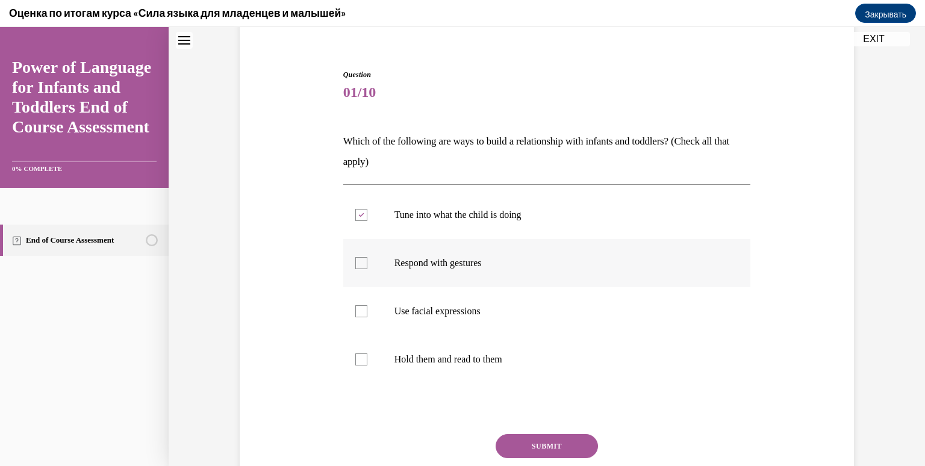
checkbox input "true"
click at [440, 326] on label "Use facial expressions" at bounding box center [547, 311] width 408 height 48
click at [367, 317] on input "Use facial expressions" at bounding box center [361, 311] width 12 height 12
checkbox input "true"
click at [531, 441] on button "SUBMIT" at bounding box center [547, 446] width 102 height 24
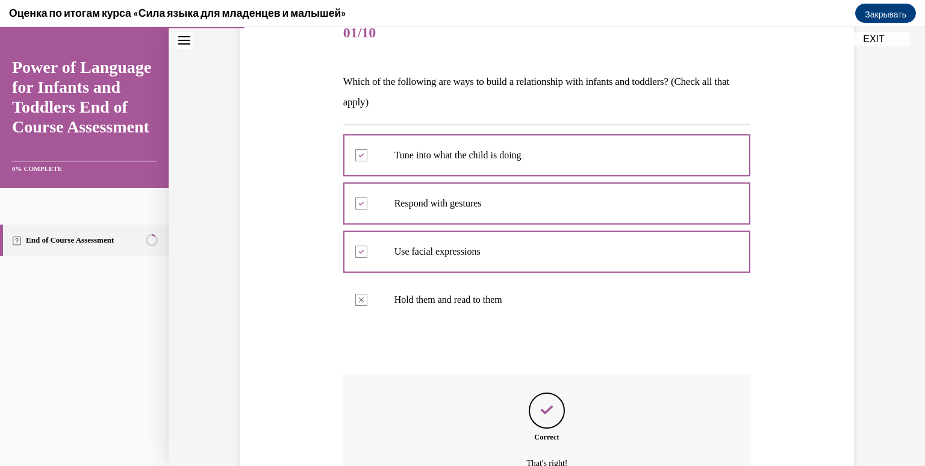
scroll to position [287, 0]
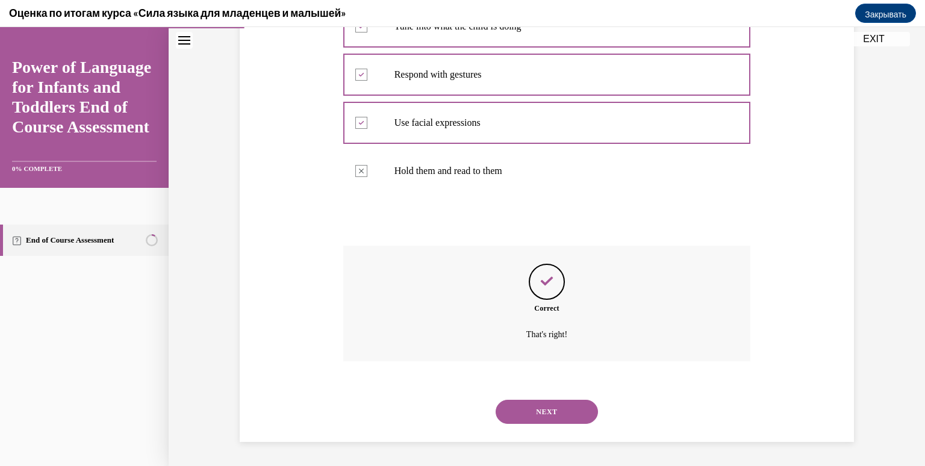
click at [549, 409] on button "NEXT" at bounding box center [547, 412] width 102 height 24
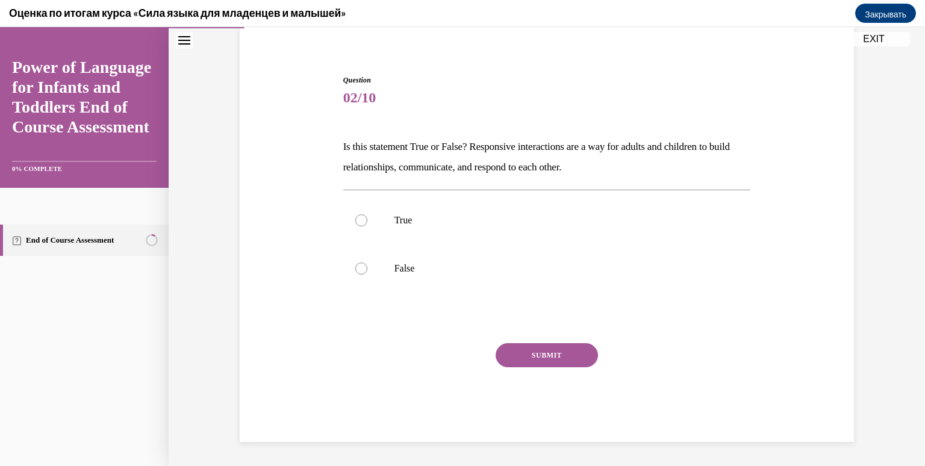
scroll to position [93, 0]
click at [417, 223] on p "True" at bounding box center [557, 220] width 326 height 12
click at [367, 223] on input "True" at bounding box center [361, 220] width 12 height 12
radio input "true"
click at [543, 341] on div "Question 02/10 Is this statement True or False? Responsive interactions are a w…" at bounding box center [547, 258] width 408 height 367
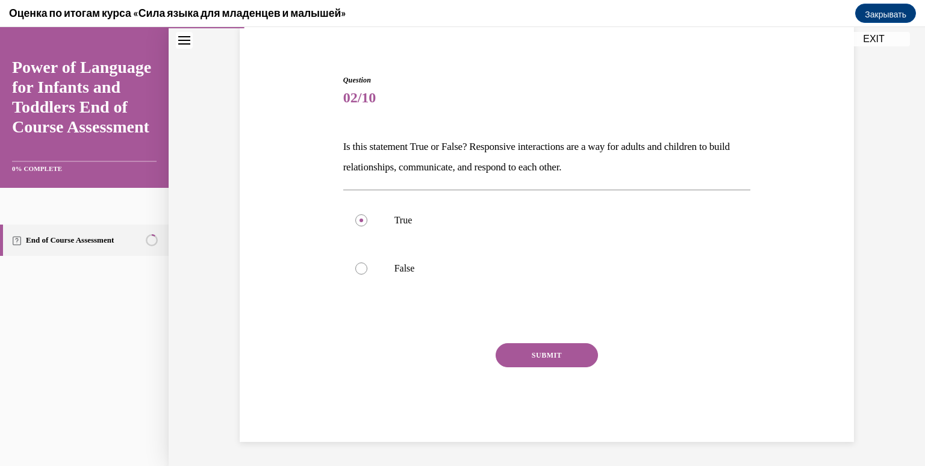
click at [548, 352] on button "SUBMIT" at bounding box center [547, 355] width 102 height 24
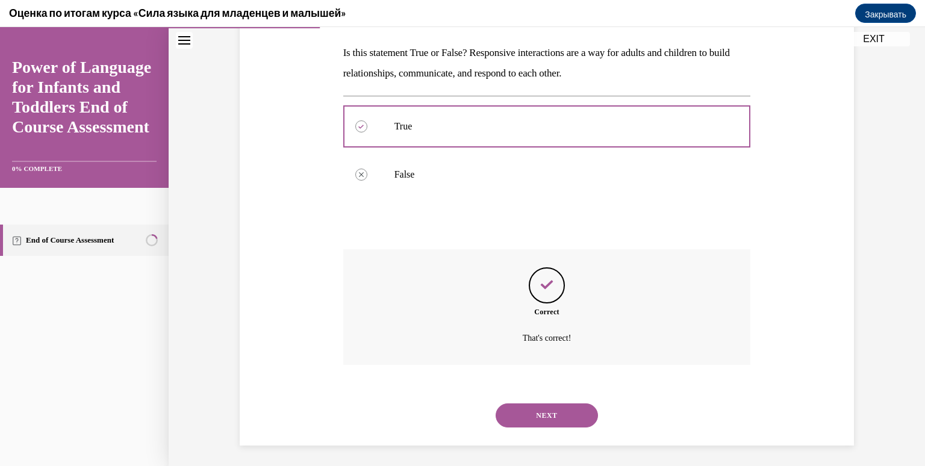
scroll to position [190, 0]
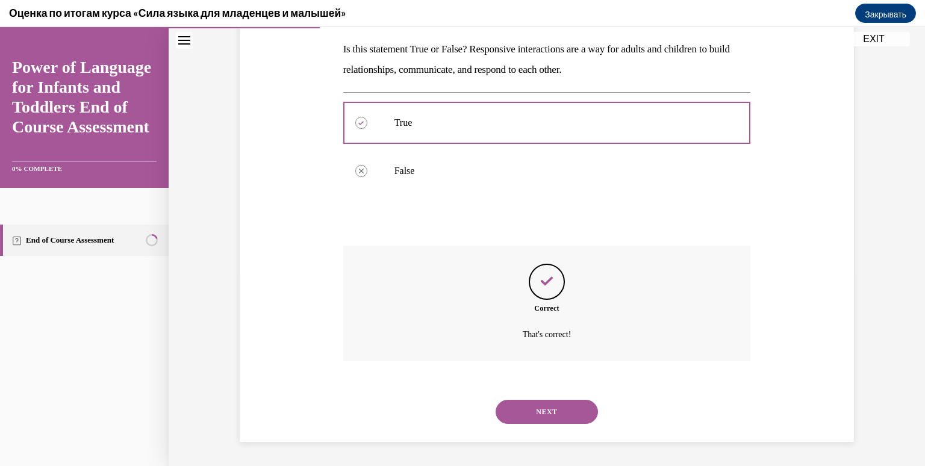
click at [551, 406] on button "NEXT" at bounding box center [547, 412] width 102 height 24
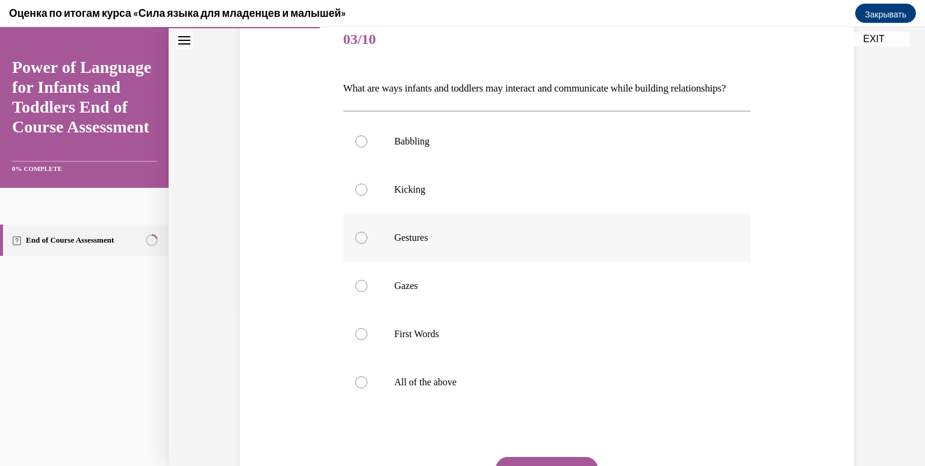
scroll to position [231, 0]
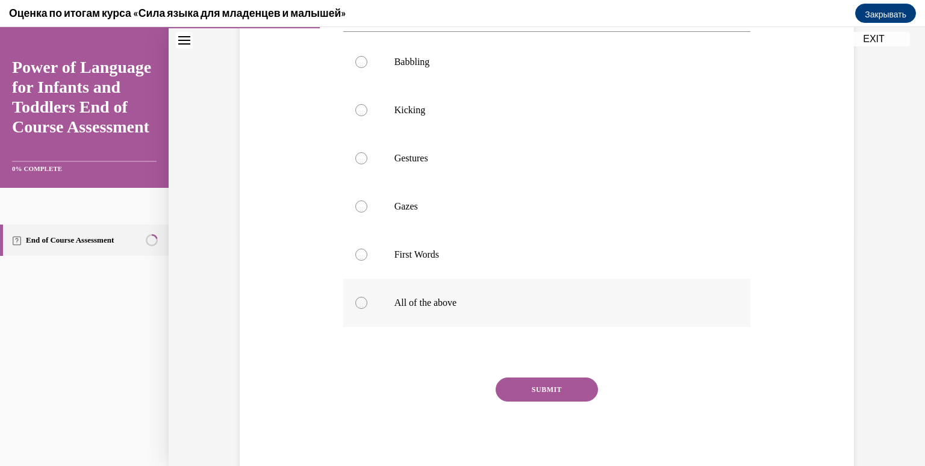
click at [488, 309] on p "All of the above" at bounding box center [557, 303] width 326 height 12
click at [367, 309] on input "All of the above" at bounding box center [361, 303] width 12 height 12
radio input "true"
click at [544, 402] on button "SUBMIT" at bounding box center [547, 390] width 102 height 24
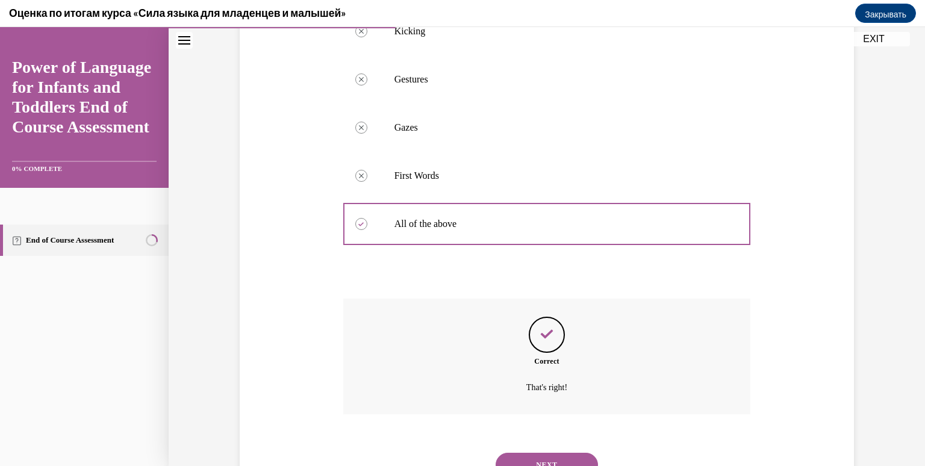
scroll to position [383, 0]
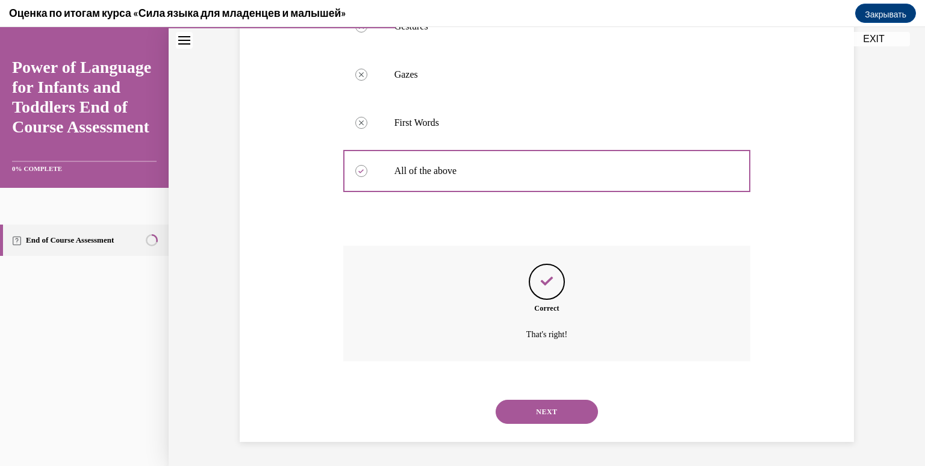
click at [551, 408] on button "NEXT" at bounding box center [547, 412] width 102 height 24
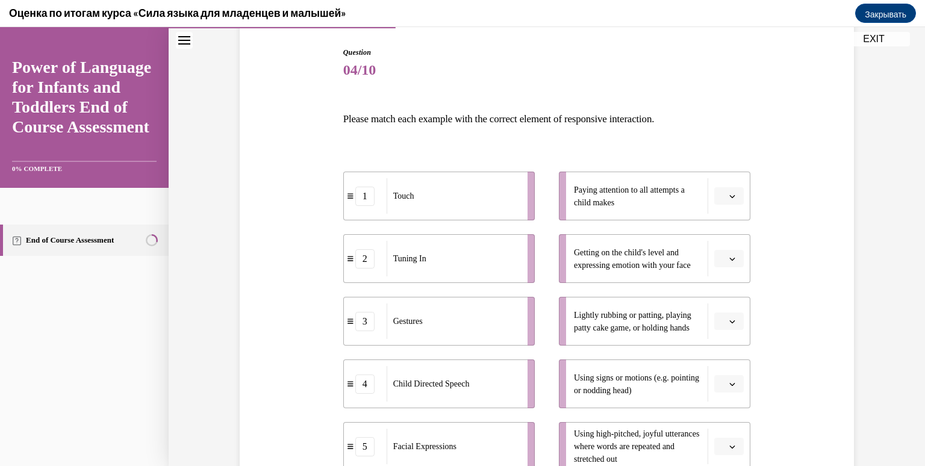
scroll to position [241, 0]
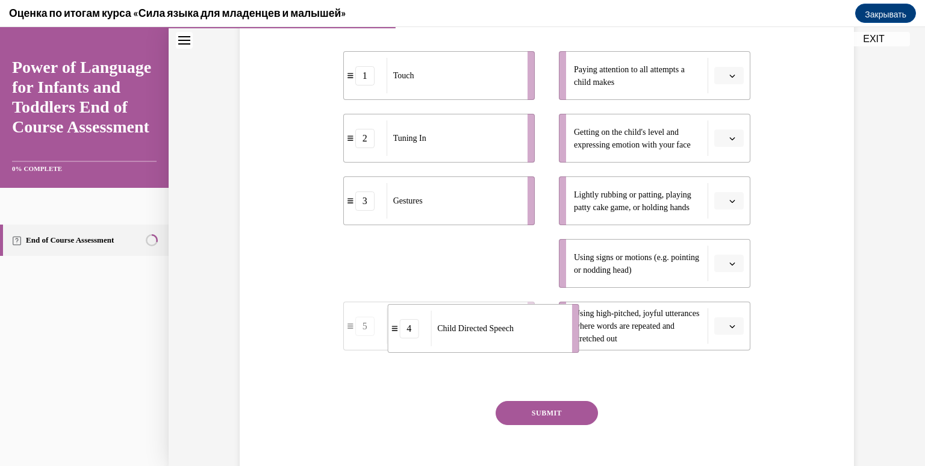
drag, startPoint x: 497, startPoint y: 273, endPoint x: 542, endPoint y: 341, distance: 81.3
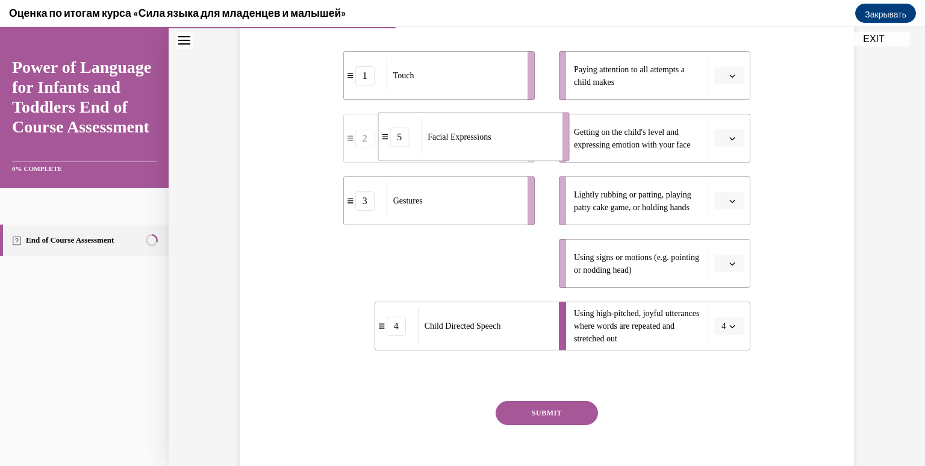
drag, startPoint x: 503, startPoint y: 262, endPoint x: 537, endPoint y: 135, distance: 131.0
click at [537, 135] on div "Facial Expressions" at bounding box center [487, 137] width 133 height 36
drag, startPoint x: 505, startPoint y: 269, endPoint x: 550, endPoint y: 75, distance: 198.4
click at [550, 75] on div "Tuning In" at bounding box center [495, 85] width 133 height 36
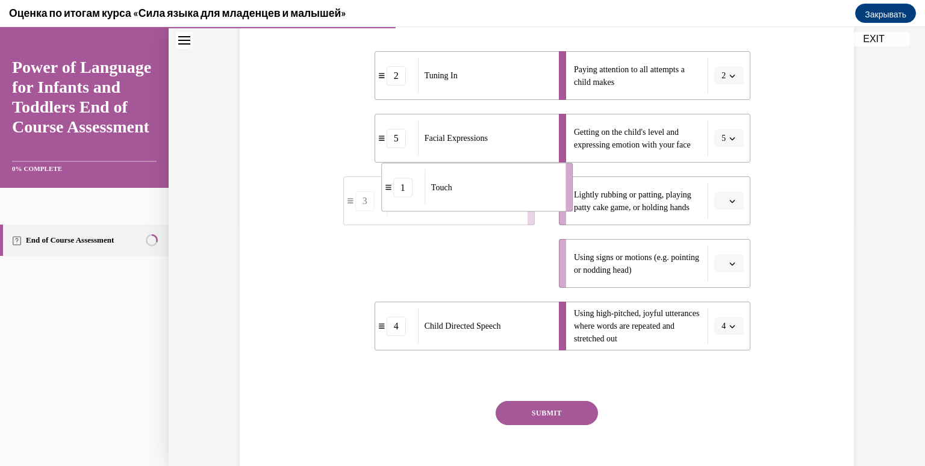
drag, startPoint x: 511, startPoint y: 266, endPoint x: 549, endPoint y: 185, distance: 88.9
click at [549, 185] on div "Touch" at bounding box center [491, 188] width 133 height 36
drag, startPoint x: 508, startPoint y: 263, endPoint x: 552, endPoint y: 258, distance: 43.6
click at [542, 258] on div "Gestures" at bounding box center [475, 259] width 133 height 36
click at [544, 411] on button "SUBMIT" at bounding box center [547, 413] width 102 height 24
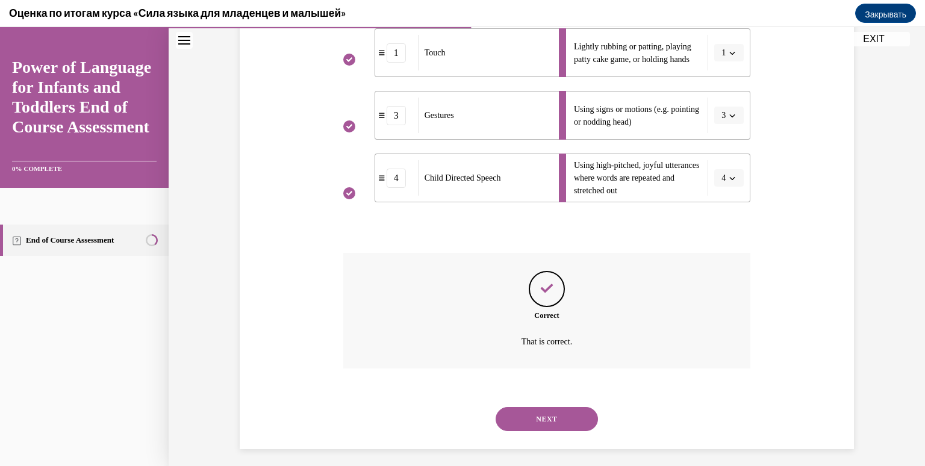
scroll to position [396, 0]
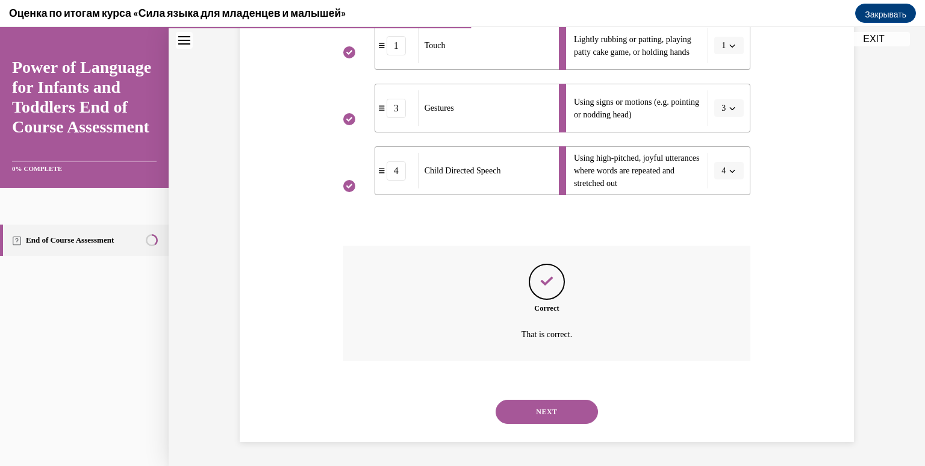
click at [550, 406] on button "NEXT" at bounding box center [547, 412] width 102 height 24
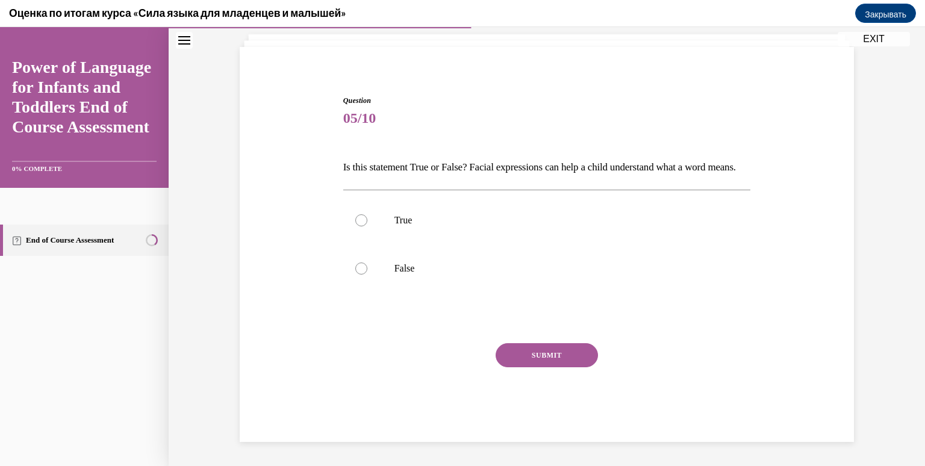
scroll to position [93, 0]
click at [432, 228] on label "True" at bounding box center [547, 220] width 408 height 48
click at [367, 226] on input "True" at bounding box center [361, 220] width 12 height 12
radio input "true"
click at [561, 349] on button "SUBMIT" at bounding box center [547, 355] width 102 height 24
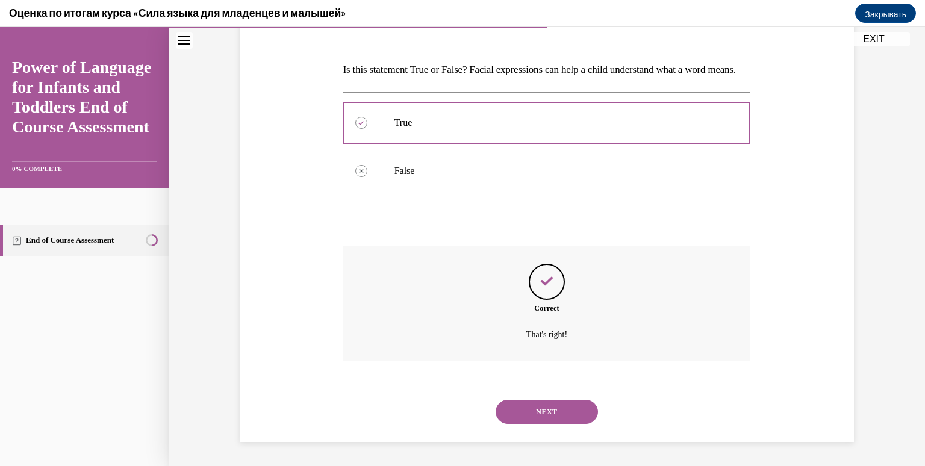
scroll to position [190, 0]
click at [542, 409] on button "NEXT" at bounding box center [547, 412] width 102 height 24
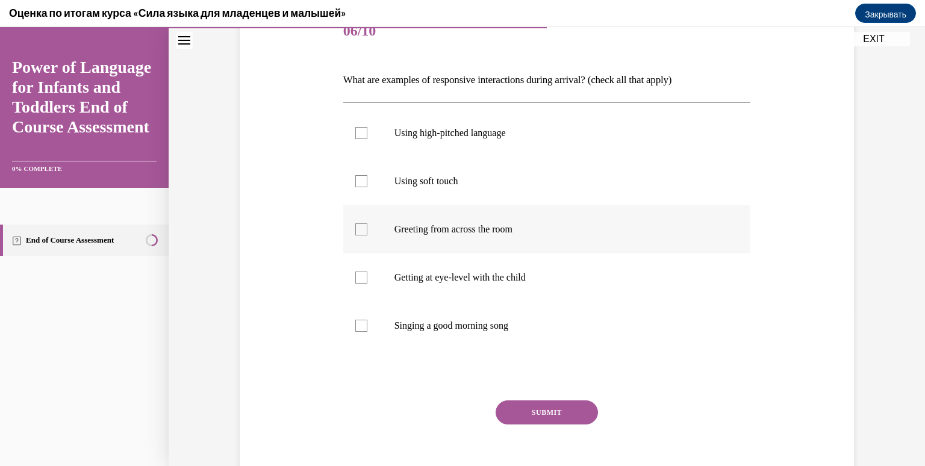
scroll to position [161, 0]
click at [487, 145] on label "Using high-pitched language" at bounding box center [547, 132] width 408 height 48
click at [367, 138] on input "Using high-pitched language" at bounding box center [361, 132] width 12 height 12
checkbox input "true"
click at [500, 184] on p "Using soft touch" at bounding box center [557, 180] width 326 height 12
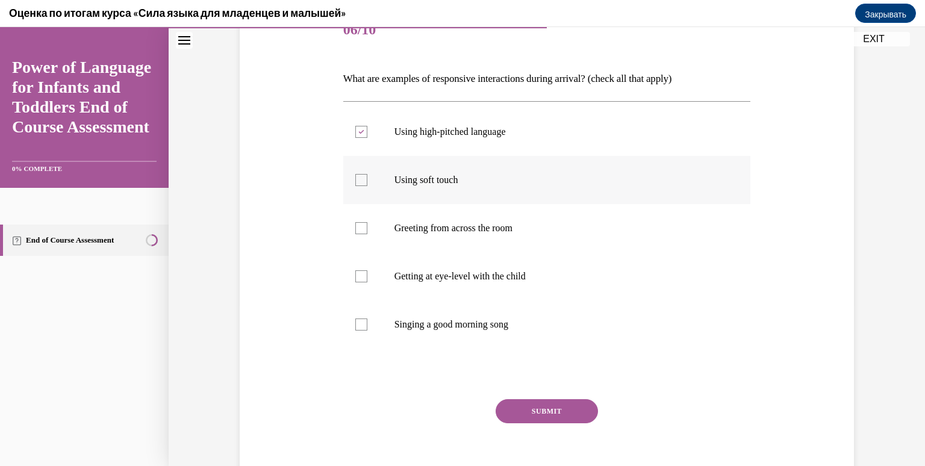
click at [367, 184] on input "Using soft touch" at bounding box center [361, 180] width 12 height 12
checkbox input "true"
click at [528, 275] on p "Getting at eye-level with the child" at bounding box center [557, 276] width 326 height 12
click at [367, 275] on input "Getting at eye-level with the child" at bounding box center [361, 276] width 12 height 12
checkbox input "true"
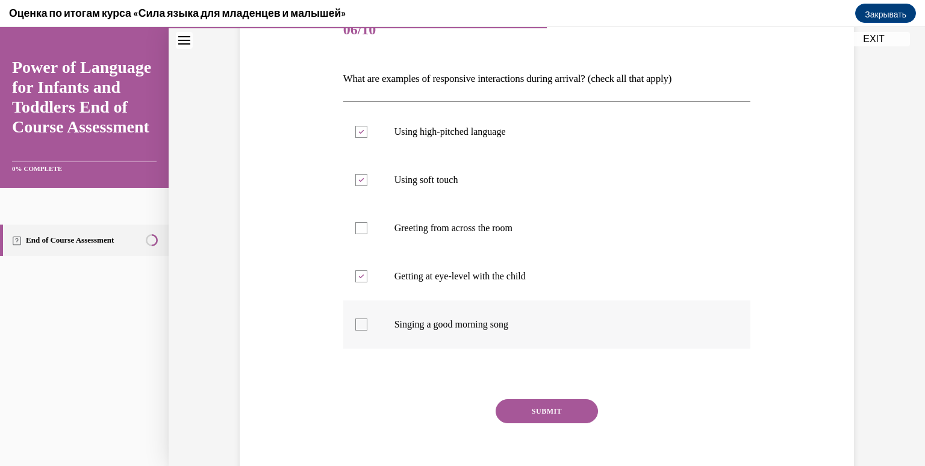
click at [523, 328] on p "Singing a good morning song" at bounding box center [557, 325] width 326 height 12
click at [367, 328] on input "Singing a good morning song" at bounding box center [361, 325] width 12 height 12
checkbox input "true"
click at [545, 404] on button "SUBMIT" at bounding box center [547, 411] width 102 height 24
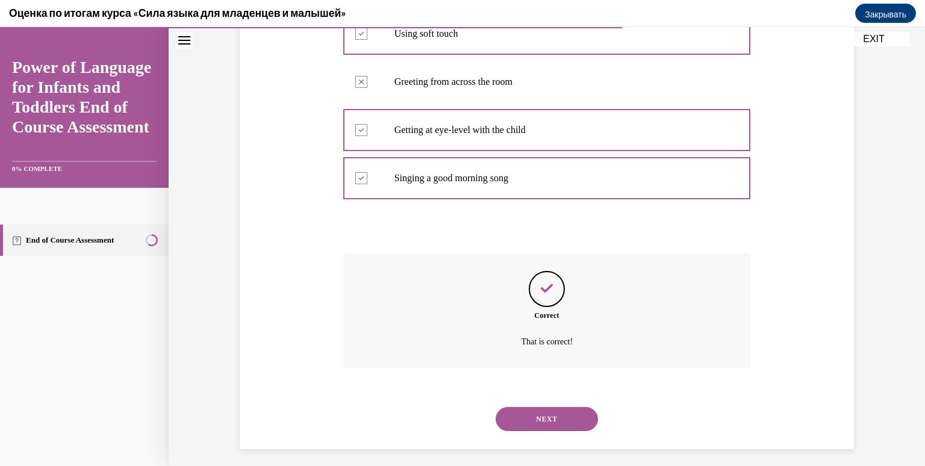
scroll to position [314, 0]
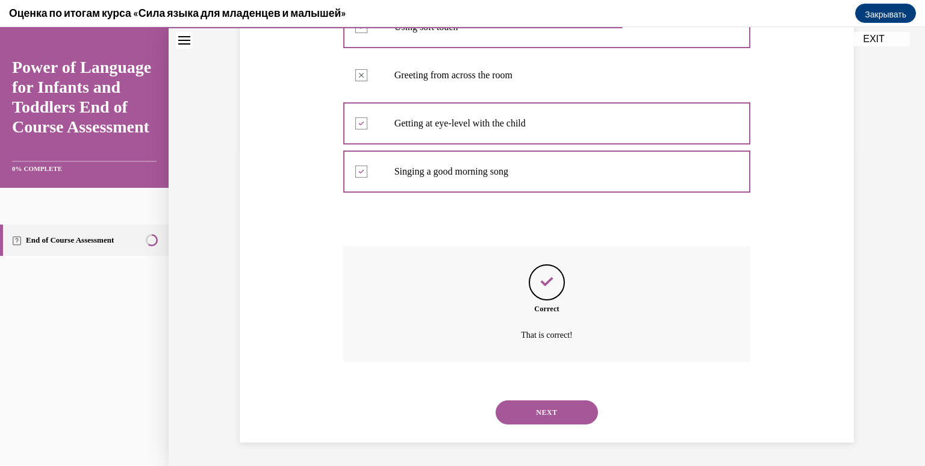
click at [567, 411] on button "NEXT" at bounding box center [547, 412] width 102 height 24
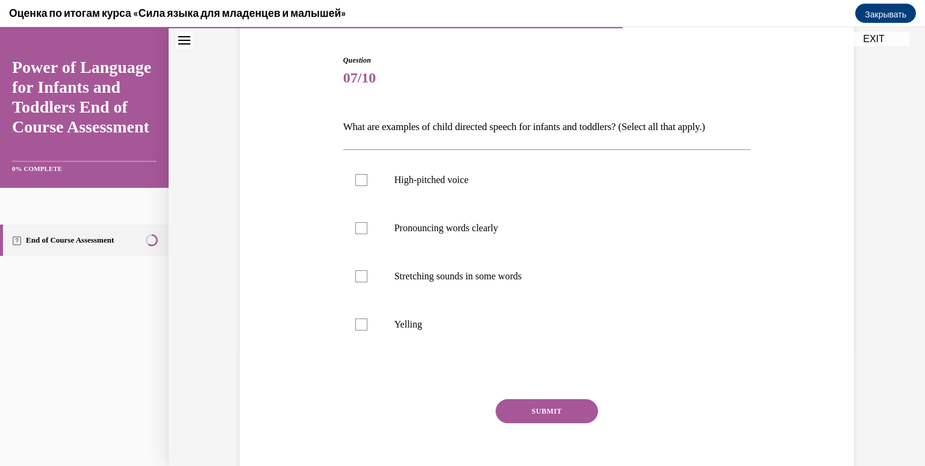
scroll to position [120, 0]
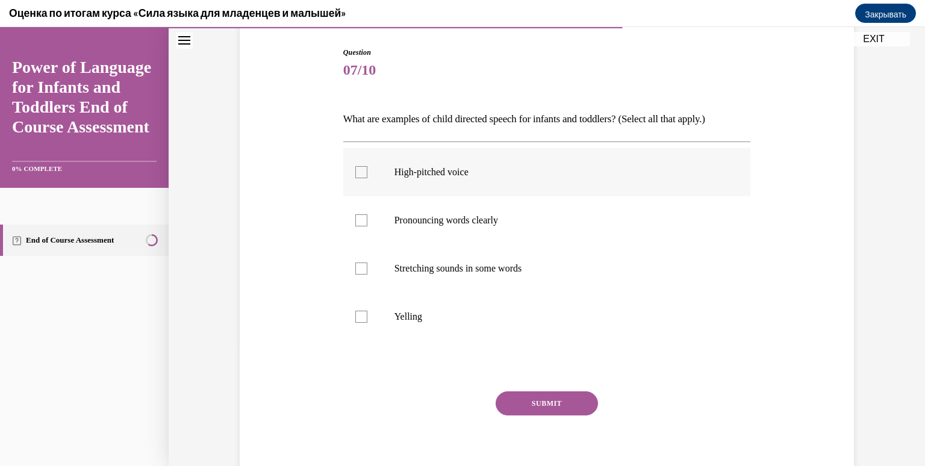
drag, startPoint x: 525, startPoint y: 157, endPoint x: 526, endPoint y: 184, distance: 26.5
click at [528, 159] on label "High-pitched voice" at bounding box center [547, 172] width 408 height 48
click at [367, 166] on input "High-pitched voice" at bounding box center [361, 172] width 12 height 12
checkbox input "true"
click at [523, 216] on p "Pronouncing words clearly" at bounding box center [557, 220] width 326 height 12
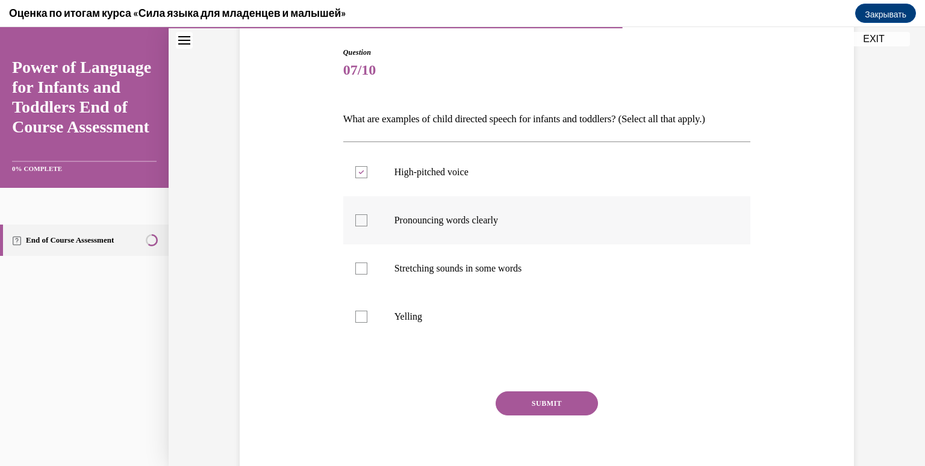
click at [367, 216] on input "Pronouncing words clearly" at bounding box center [361, 220] width 12 height 12
checkbox input "true"
click at [528, 259] on label "Stretching sounds in some words" at bounding box center [547, 268] width 408 height 48
click at [367, 263] on input "Stretching sounds in some words" at bounding box center [361, 269] width 12 height 12
checkbox input "true"
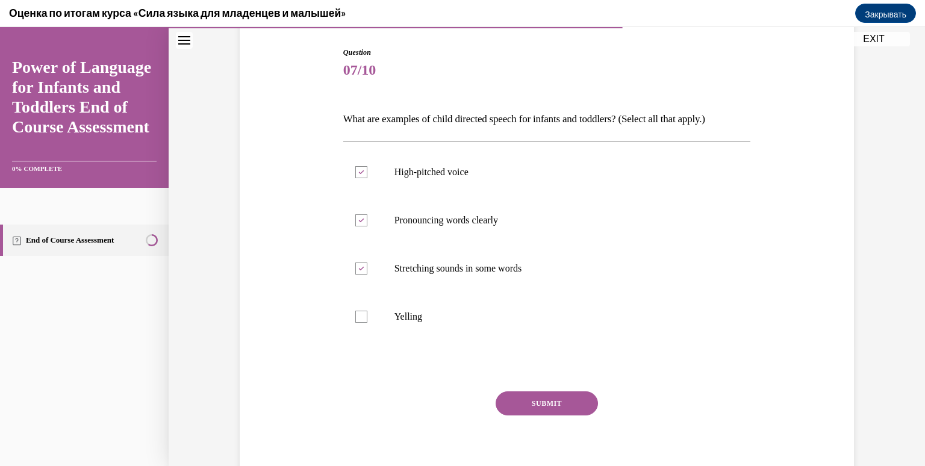
click at [556, 406] on button "SUBMIT" at bounding box center [547, 403] width 102 height 24
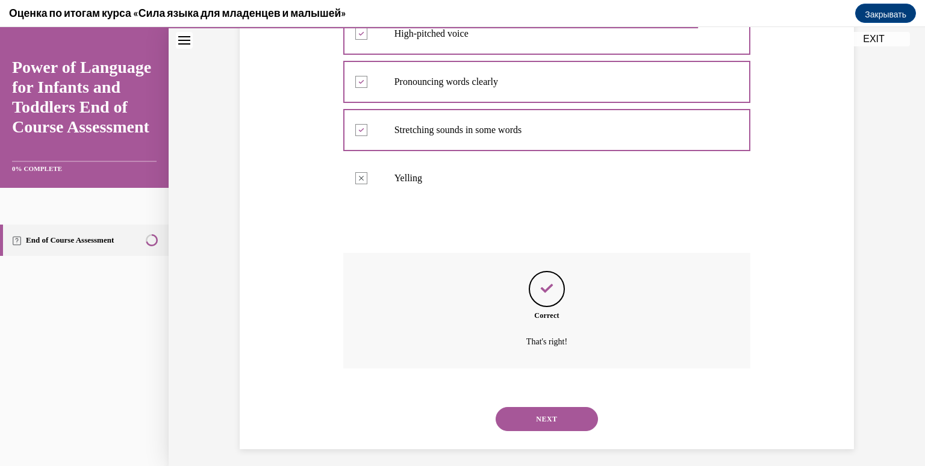
scroll to position [266, 0]
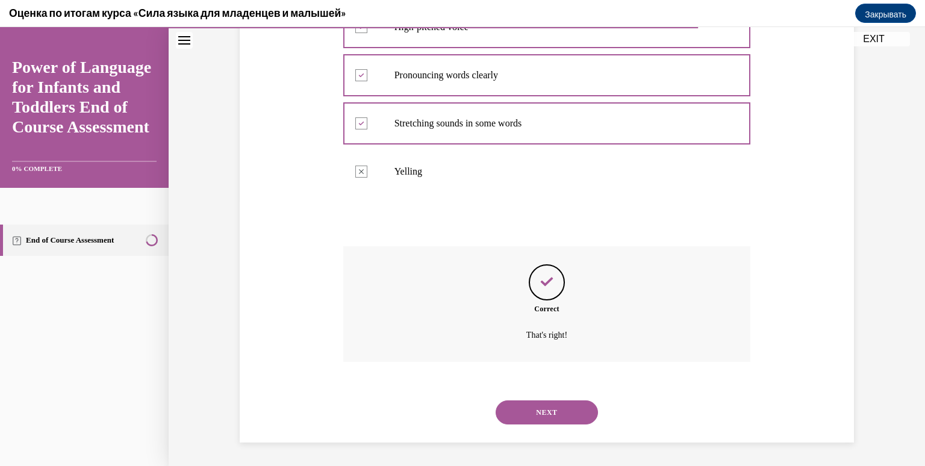
click at [554, 415] on button "NEXT" at bounding box center [547, 412] width 102 height 24
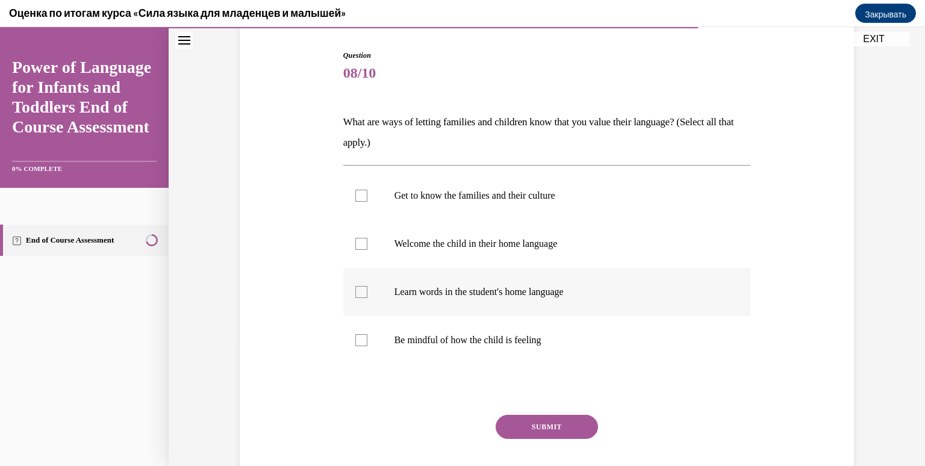
scroll to position [120, 0]
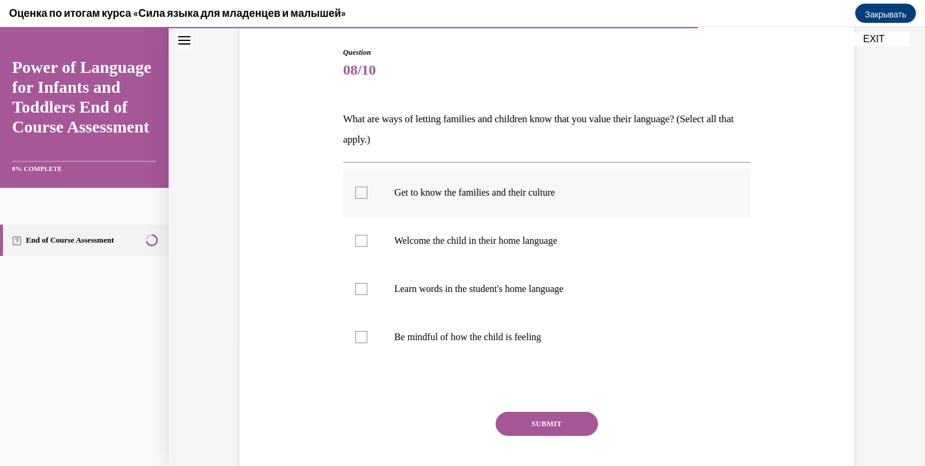
click at [542, 199] on label "Get to know the families and their culture" at bounding box center [547, 193] width 408 height 48
click at [367, 199] on input "Get to know the families and their culture" at bounding box center [361, 193] width 12 height 12
checkbox input "true"
drag, startPoint x: 545, startPoint y: 237, endPoint x: 554, endPoint y: 266, distance: 30.3
click at [547, 238] on p "Welcome the child in their home language" at bounding box center [557, 241] width 326 height 12
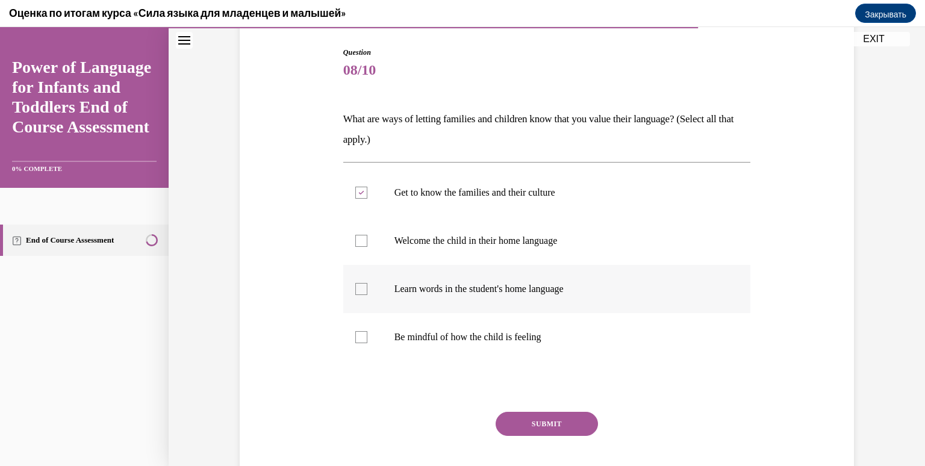
click at [367, 238] on input "Welcome the child in their home language" at bounding box center [361, 241] width 12 height 12
checkbox input "true"
click at [558, 284] on p "Learn words in the student's home language" at bounding box center [557, 289] width 326 height 12
click at [367, 284] on input "Learn words in the student's home language" at bounding box center [361, 289] width 12 height 12
checkbox input "true"
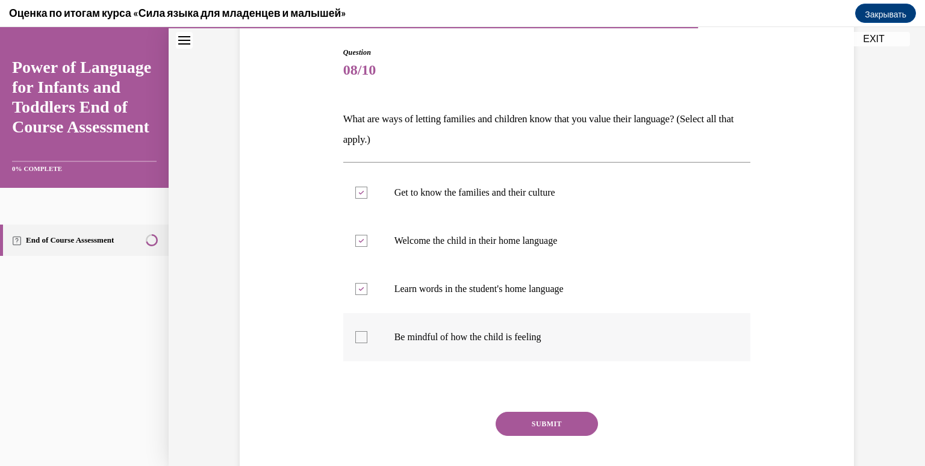
click at [553, 337] on p "Be mindful of how the child is feeling" at bounding box center [557, 337] width 326 height 12
click at [367, 337] on input "Be mindful of how the child is feeling" at bounding box center [361, 337] width 12 height 12
checkbox input "true"
click at [572, 416] on button "SUBMIT" at bounding box center [547, 424] width 102 height 24
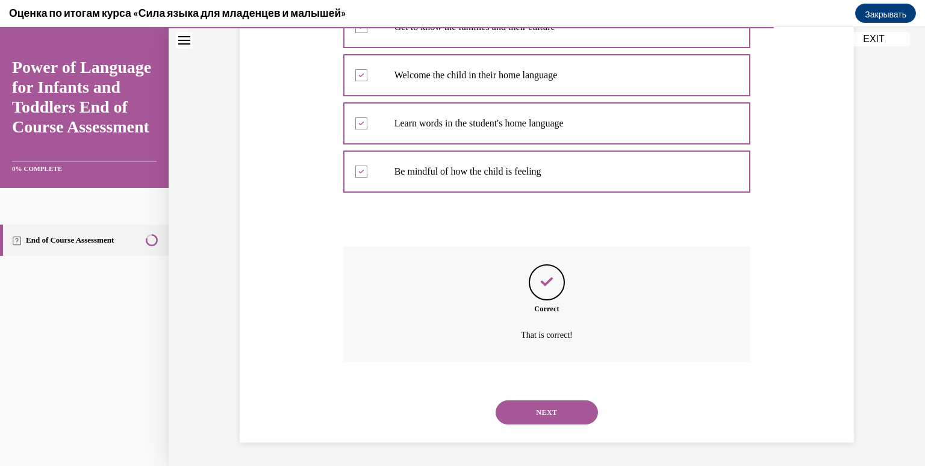
scroll to position [287, 0]
click at [549, 413] on button "NEXT" at bounding box center [547, 412] width 102 height 24
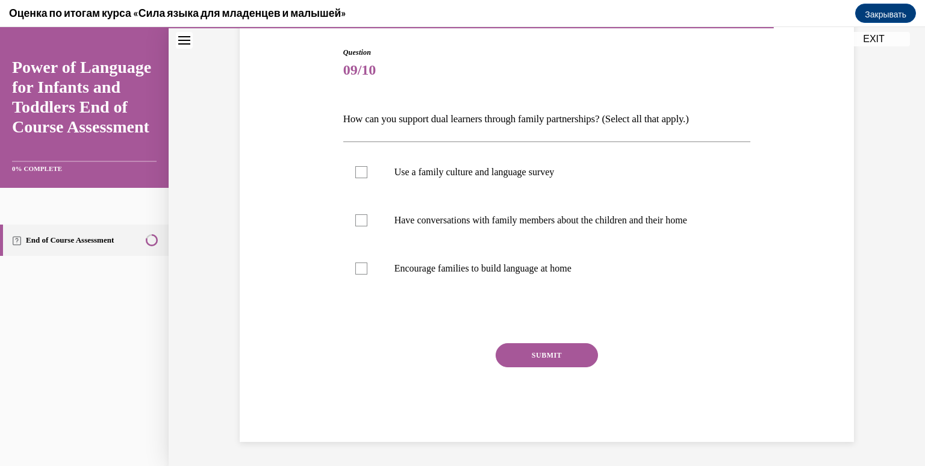
scroll to position [120, 0]
drag, startPoint x: 480, startPoint y: 173, endPoint x: 502, endPoint y: 217, distance: 48.7
click at [481, 173] on p "Use a family culture and language survey" at bounding box center [557, 172] width 326 height 12
click at [367, 173] on input "Use a family culture and language survey" at bounding box center [361, 172] width 12 height 12
checkbox input "true"
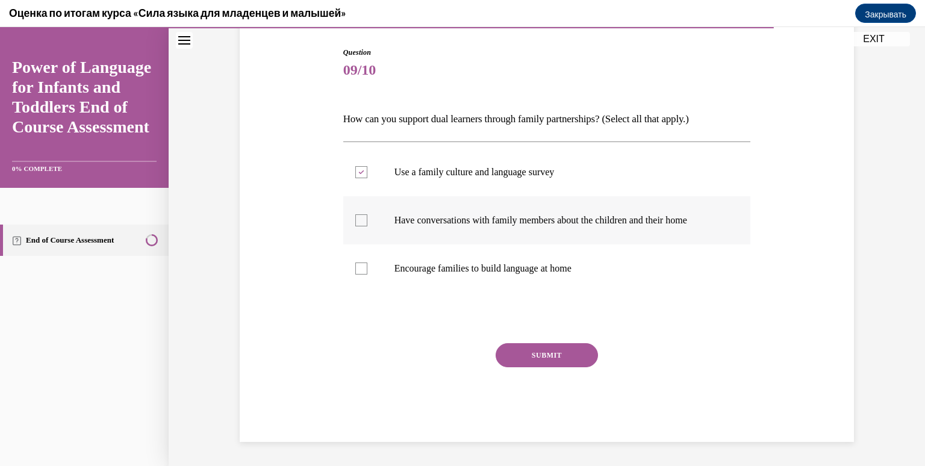
click at [503, 225] on p "Have conversations with family members about the children and their home" at bounding box center [557, 220] width 326 height 12
click at [367, 225] on input "Have conversations with family members about the children and their home" at bounding box center [361, 220] width 12 height 12
checkbox input "true"
click at [515, 276] on label "Encourage families to build language at home" at bounding box center [547, 268] width 408 height 48
click at [367, 275] on input "Encourage families to build language at home" at bounding box center [361, 269] width 12 height 12
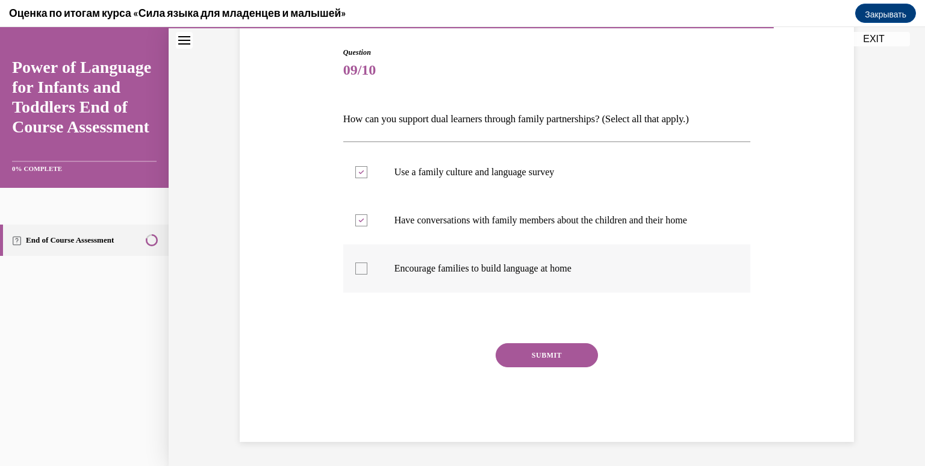
checkbox input "true"
click at [534, 344] on button "SUBMIT" at bounding box center [547, 355] width 102 height 24
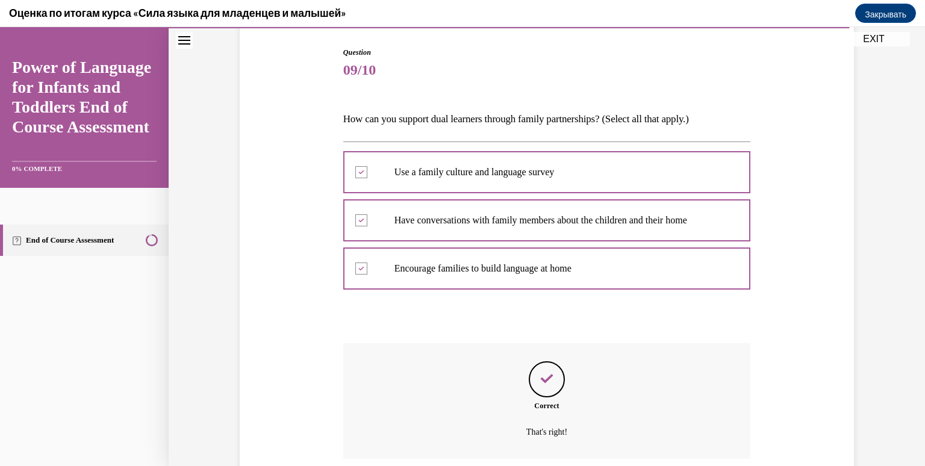
scroll to position [217, 0]
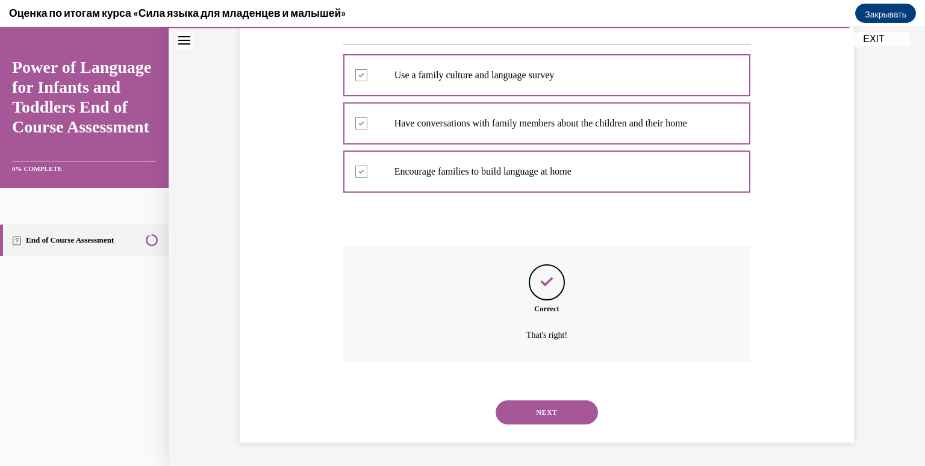
click at [546, 405] on button "NEXT" at bounding box center [547, 412] width 102 height 24
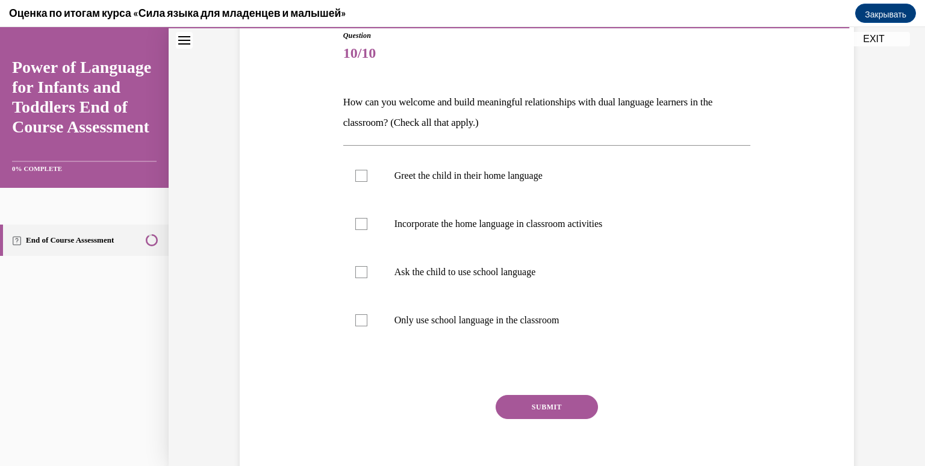
scroll to position [140, 0]
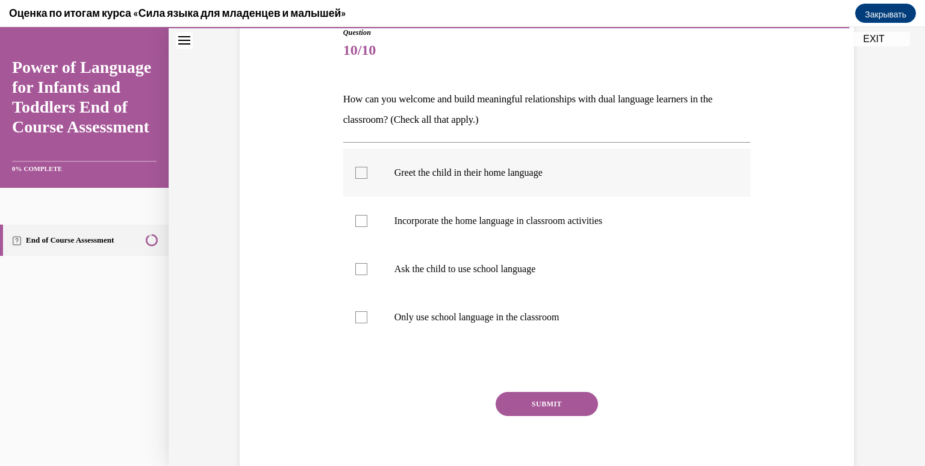
click at [602, 172] on p "Greet the child in their home language" at bounding box center [557, 173] width 326 height 12
click at [367, 172] on input "Greet the child in their home language" at bounding box center [361, 173] width 12 height 12
checkbox input "true"
click at [604, 219] on p "Incorporate the home language in classroom activities" at bounding box center [557, 221] width 326 height 12
click at [367, 219] on input "Incorporate the home language in classroom activities" at bounding box center [361, 221] width 12 height 12
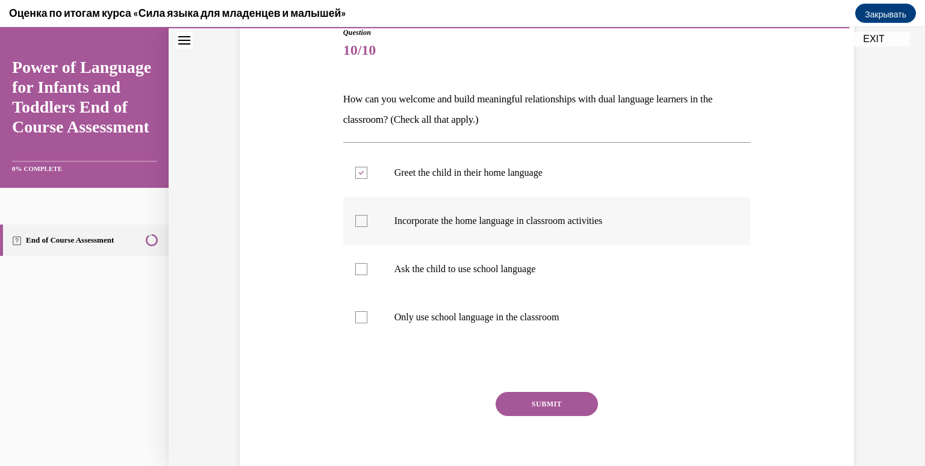
checkbox input "true"
click at [567, 399] on button "SUBMIT" at bounding box center [547, 404] width 102 height 24
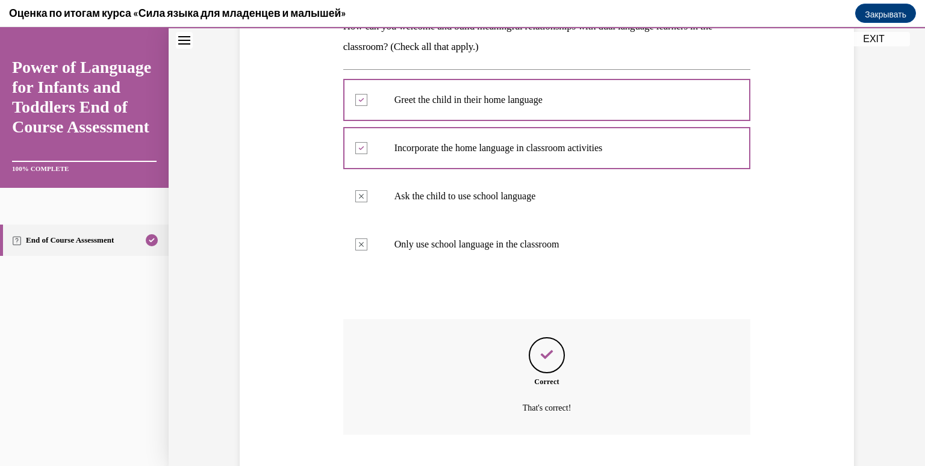
scroll to position [287, 0]
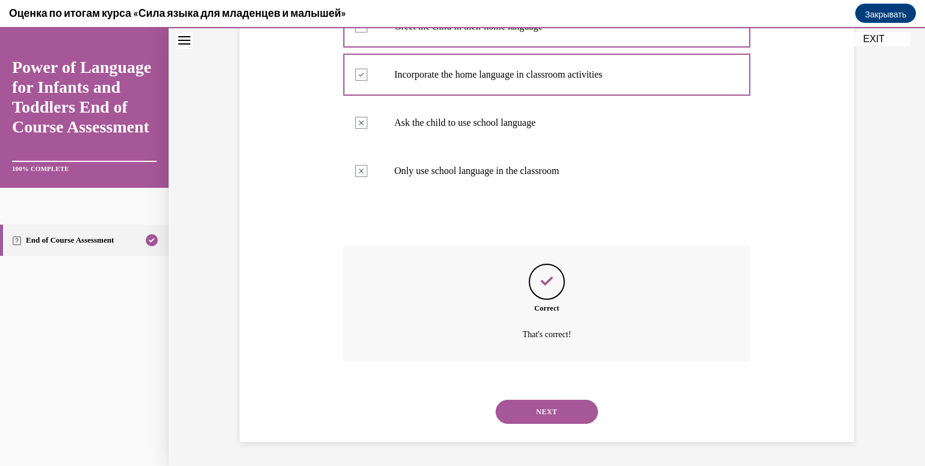
click at [552, 405] on button "NEXT" at bounding box center [547, 412] width 102 height 24
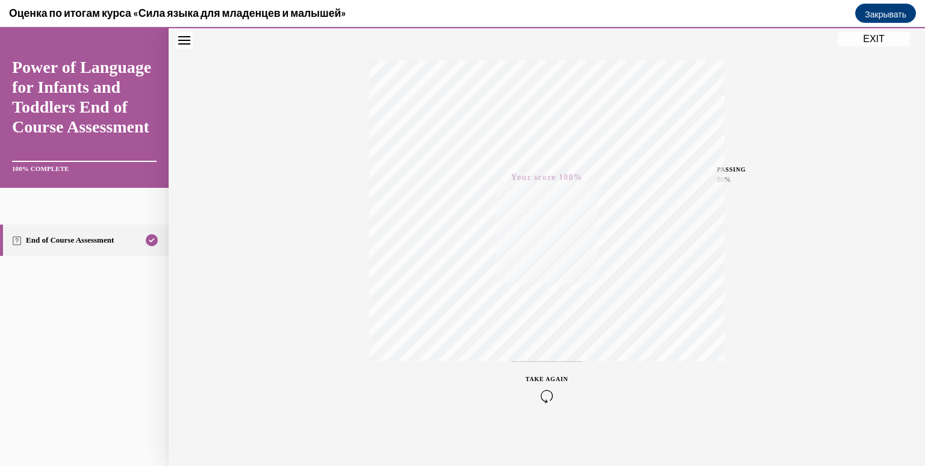
scroll to position [178, 0]
click at [876, 45] on button "EXIT" at bounding box center [874, 39] width 72 height 14
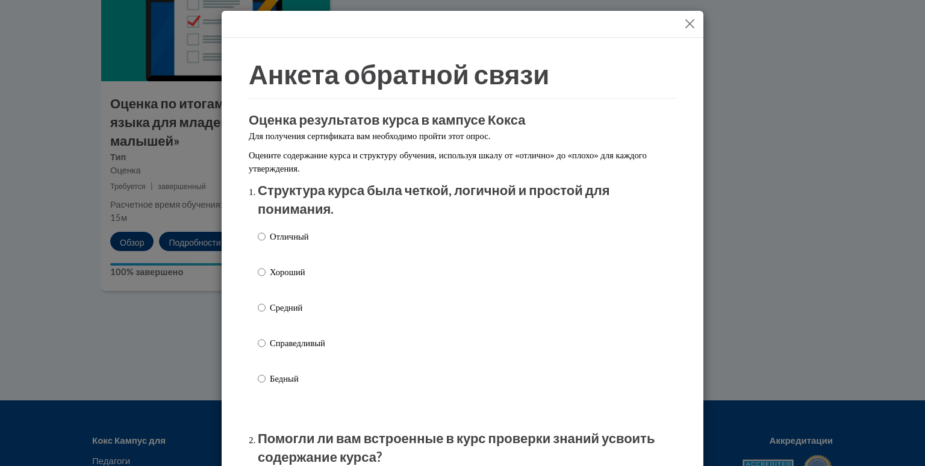
scroll to position [60, 0]
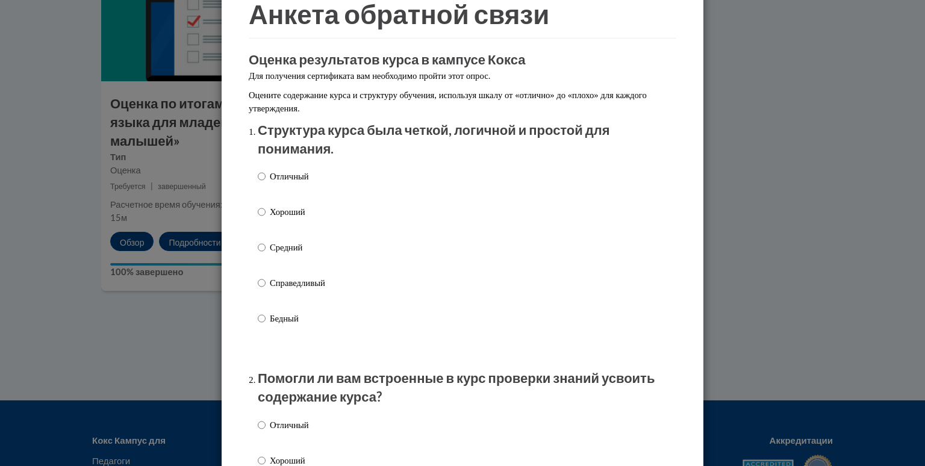
drag, startPoint x: 275, startPoint y: 168, endPoint x: 323, endPoint y: 199, distance: 57.5
click at [275, 169] on div "Отличный Хороший Средний Справедливый Бедный" at bounding box center [291, 257] width 67 height 187
drag, startPoint x: 246, startPoint y: 173, endPoint x: 264, endPoint y: 178, distance: 18.3
click at [270, 179] on font "Отличный" at bounding box center [289, 177] width 39 height 10
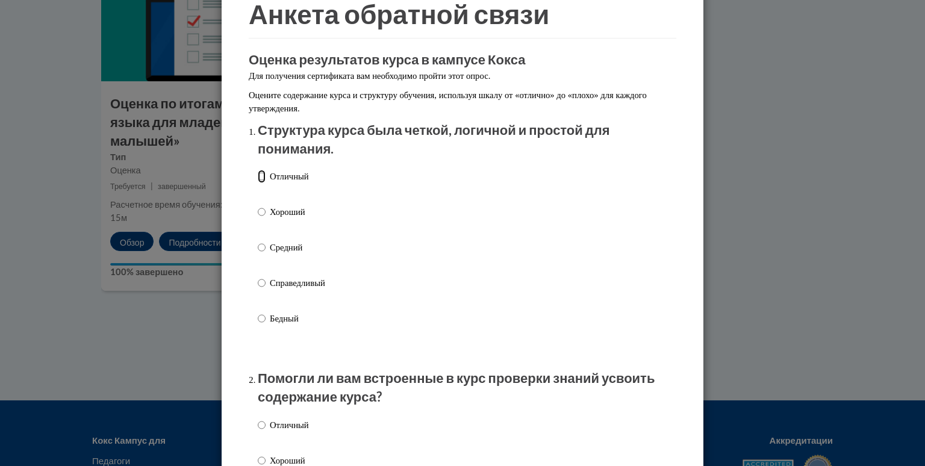
click at [266, 179] on input "Отличный" at bounding box center [262, 176] width 8 height 13
radio input "true"
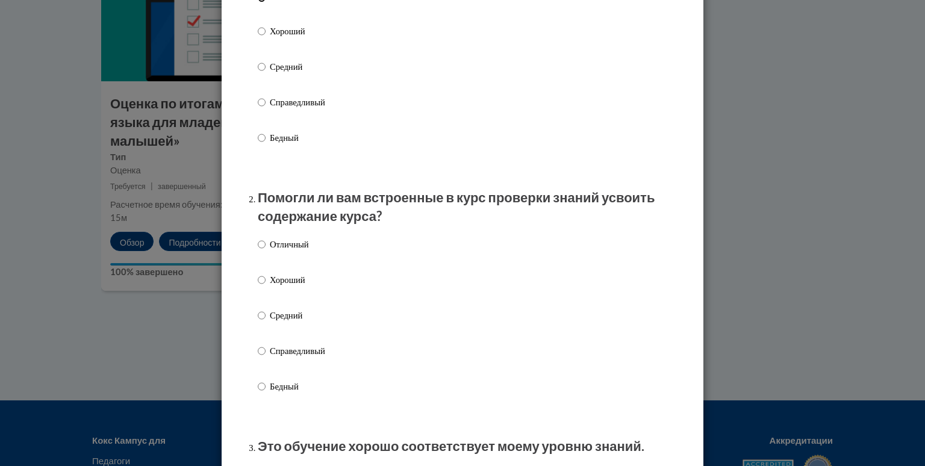
scroll to position [361, 0]
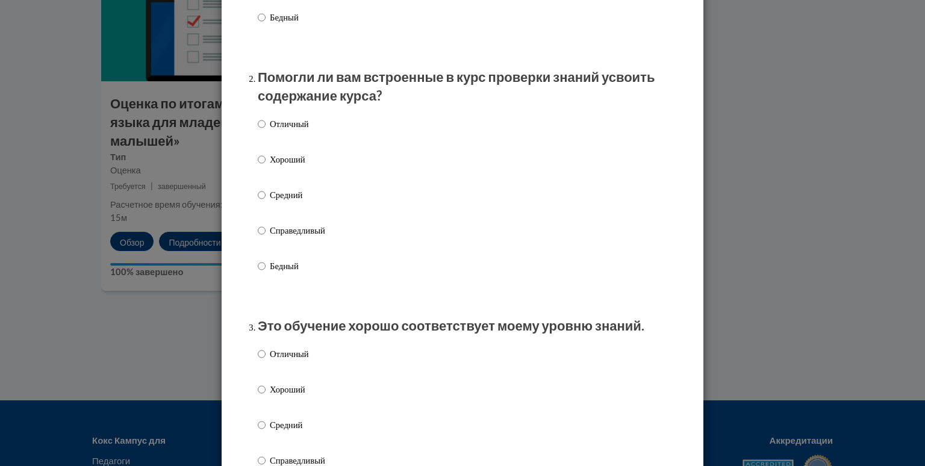
click at [292, 123] on font "Отличный" at bounding box center [289, 124] width 39 height 10
click at [266, 123] on input "Отличный" at bounding box center [262, 123] width 8 height 13
radio input "true"
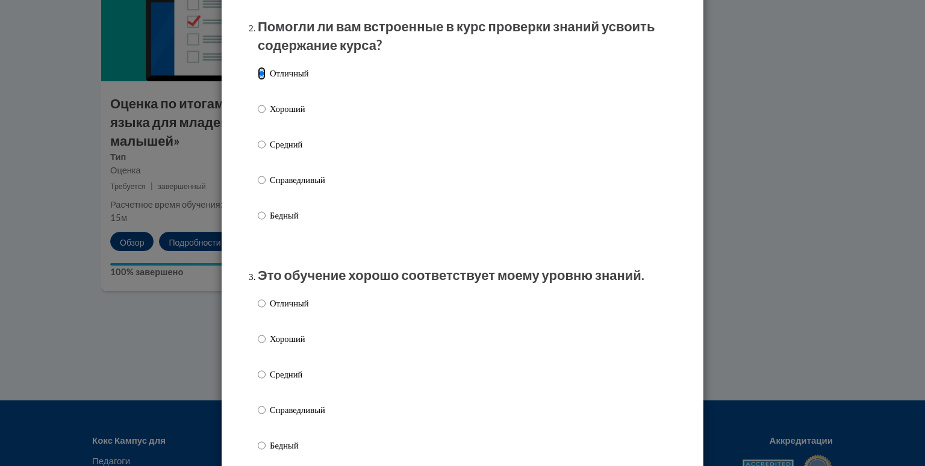
scroll to position [482, 0]
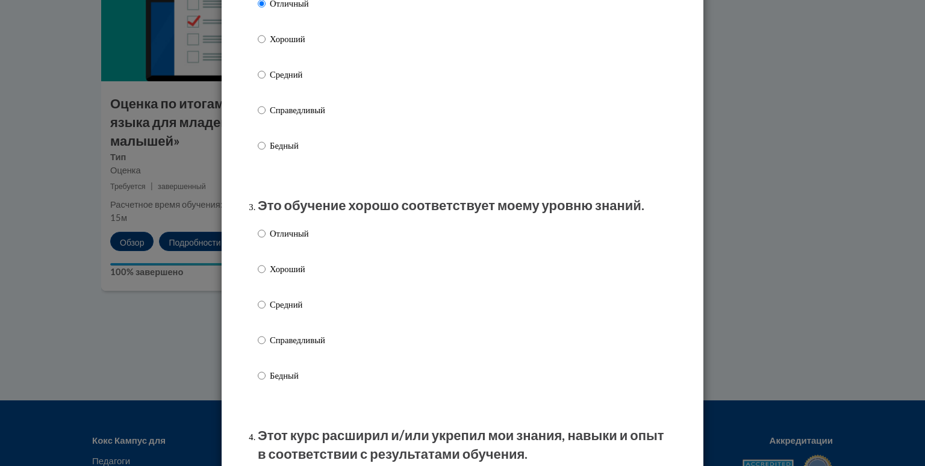
click at [295, 229] on font "Отличный" at bounding box center [289, 234] width 39 height 10
click at [266, 229] on input "Отличный" at bounding box center [262, 233] width 8 height 13
radio input "true"
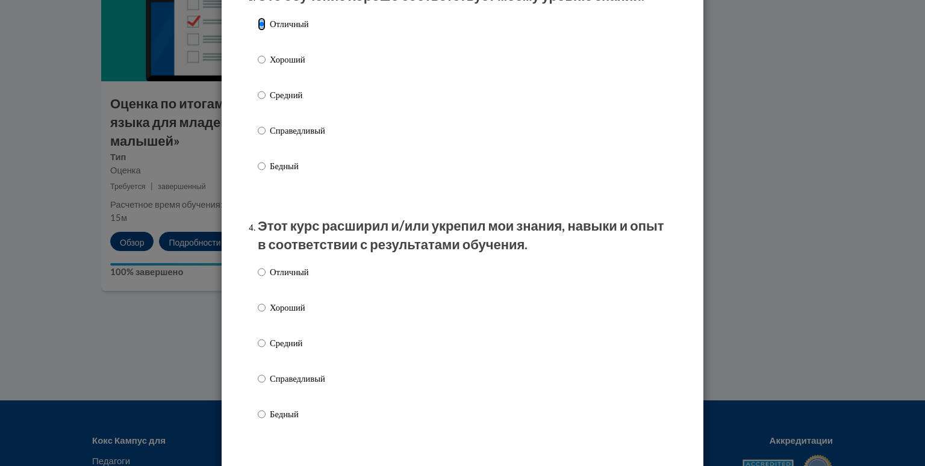
scroll to position [843, 0]
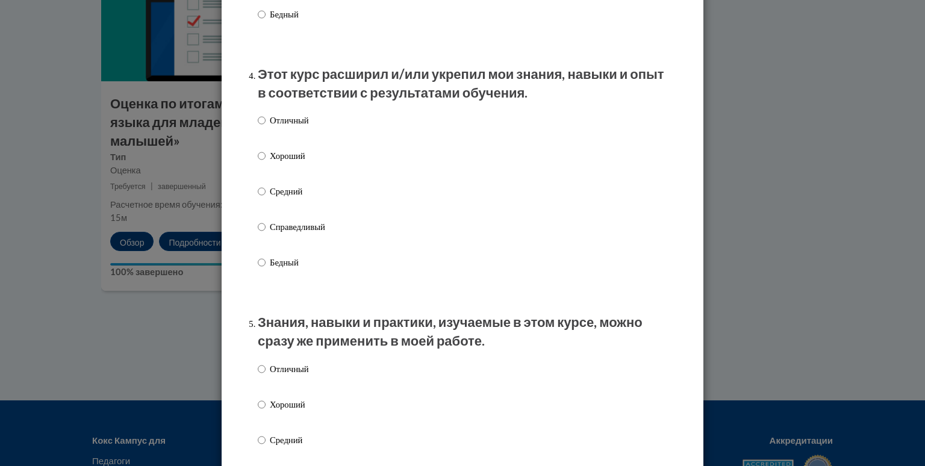
click at [288, 118] on font "Отличный" at bounding box center [289, 121] width 39 height 10
click at [266, 118] on input "Отличный" at bounding box center [262, 120] width 8 height 13
radio input "true"
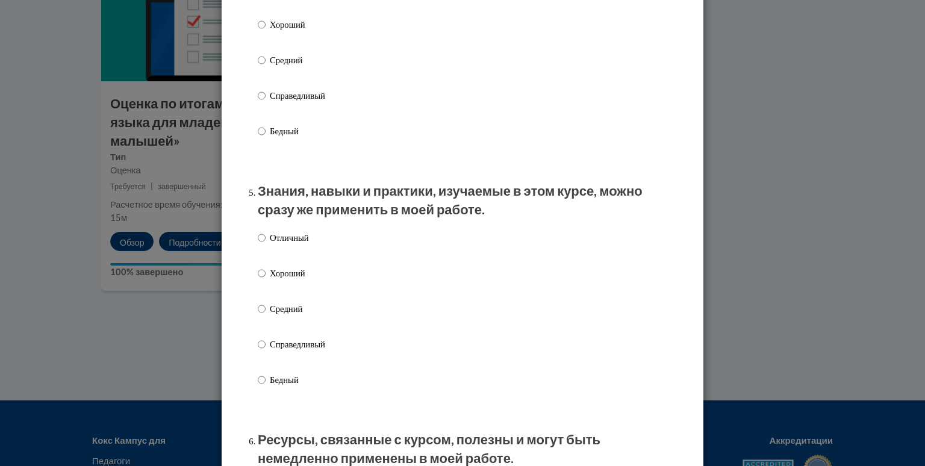
scroll to position [1024, 0]
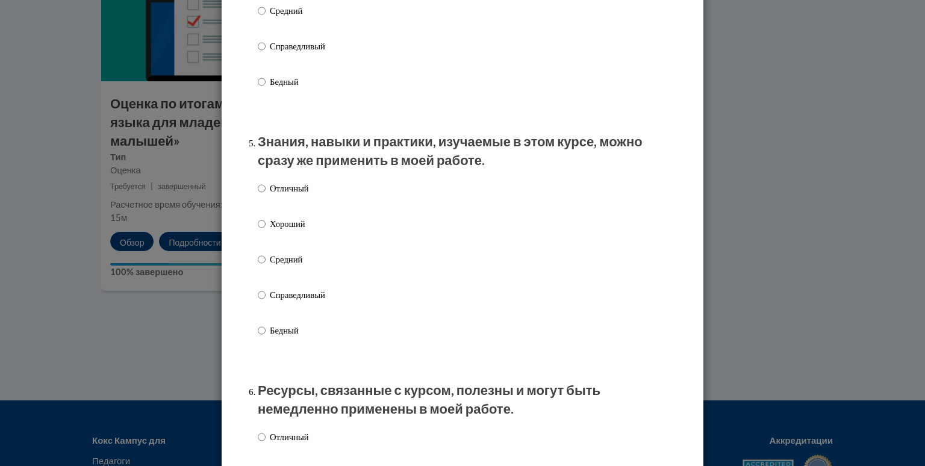
click at [281, 220] on font "Хороший" at bounding box center [288, 224] width 36 height 10
click at [266, 220] on input "Хороший" at bounding box center [262, 223] width 8 height 13
radio input "true"
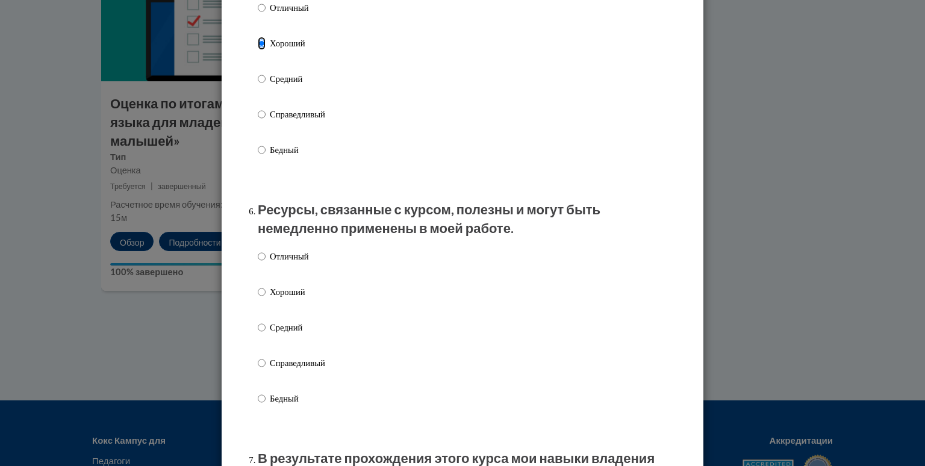
scroll to position [1325, 0]
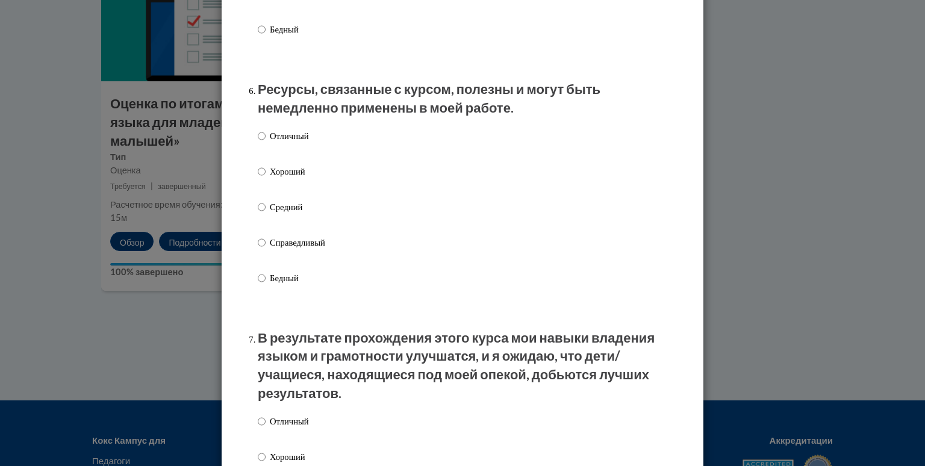
click at [299, 169] on font "Хороший" at bounding box center [288, 172] width 36 height 10
click at [266, 169] on input "Хороший" at bounding box center [262, 171] width 8 height 13
radio input "true"
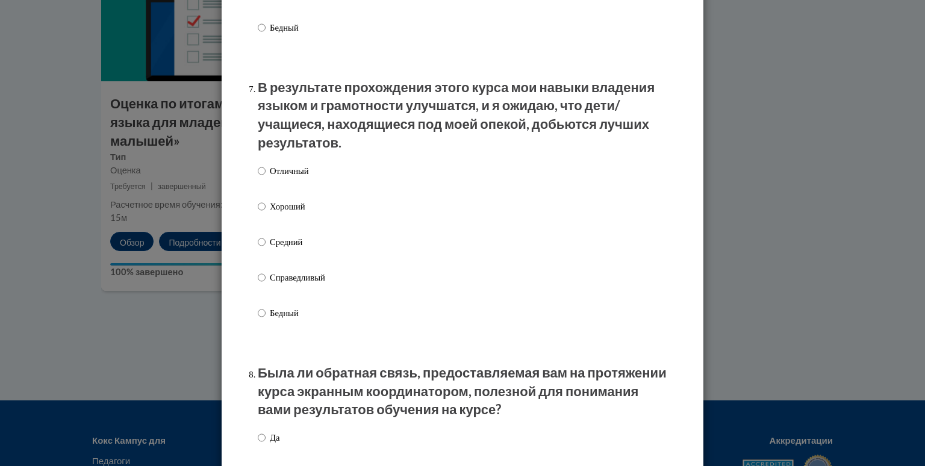
scroll to position [1626, 0]
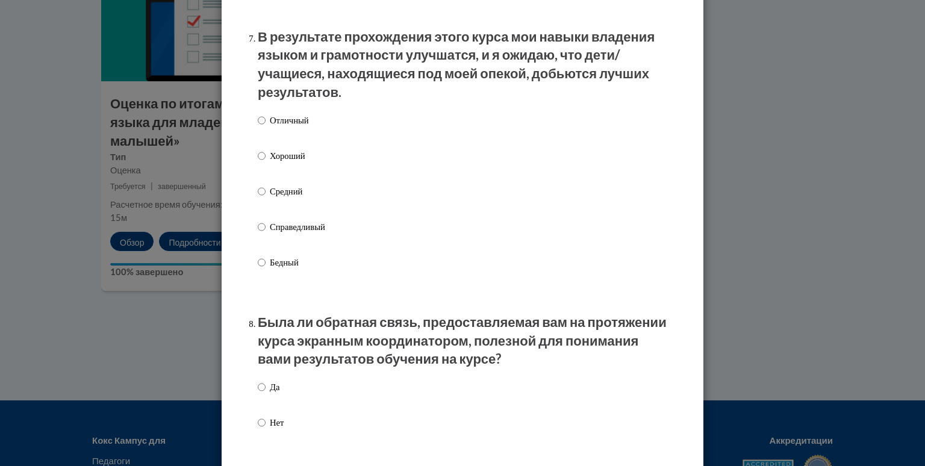
click at [286, 122] on font "Отличный" at bounding box center [289, 121] width 39 height 10
click at [266, 122] on input "Отличный" at bounding box center [262, 120] width 8 height 13
radio input "true"
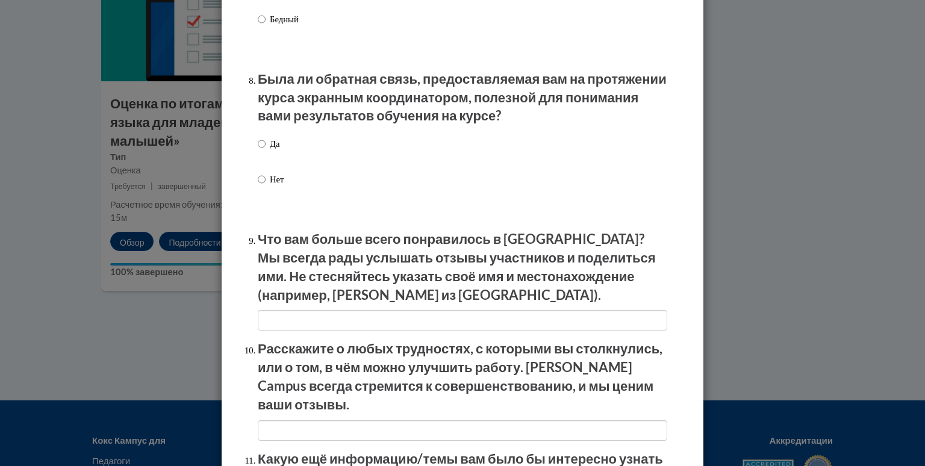
scroll to position [1927, 0]
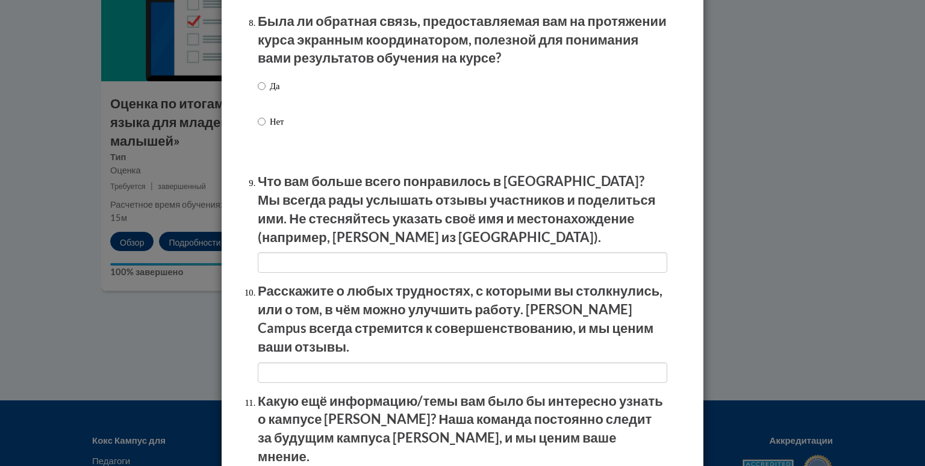
click at [274, 81] on font "Да" at bounding box center [275, 86] width 10 height 10
click at [266, 81] on input "Да" at bounding box center [262, 85] width 8 height 13
radio input "true"
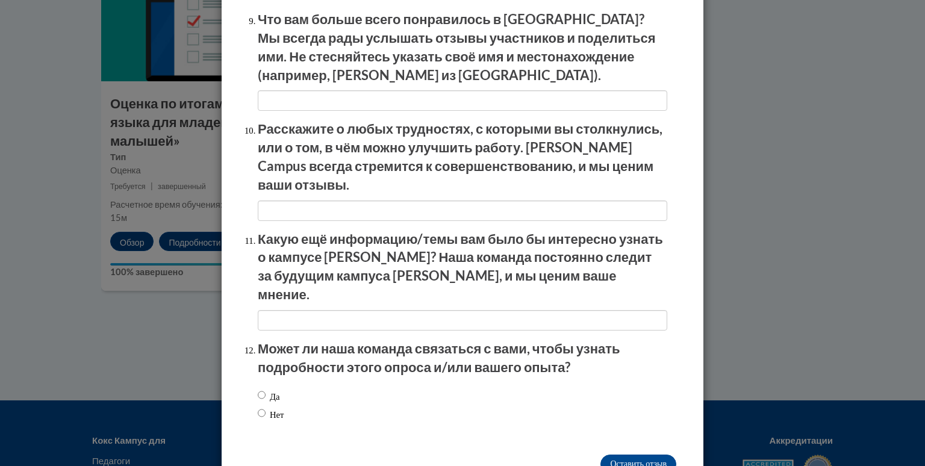
scroll to position [2100, 0]
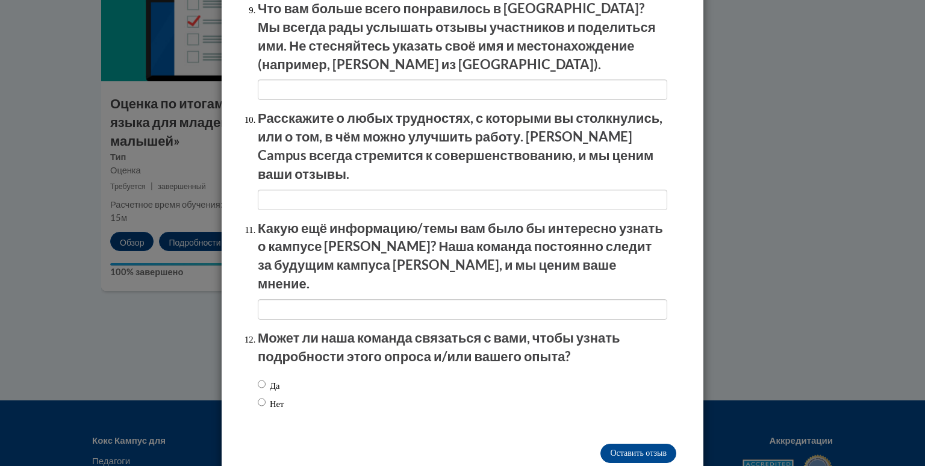
drag, startPoint x: 273, startPoint y: 364, endPoint x: 456, endPoint y: 372, distance: 182.6
click at [275, 399] on font "Нет" at bounding box center [277, 404] width 14 height 10
click at [266, 396] on input "Нет" at bounding box center [262, 402] width 8 height 13
radio input "true"
click at [650, 444] on input "Оставить отзыв" at bounding box center [638, 453] width 76 height 19
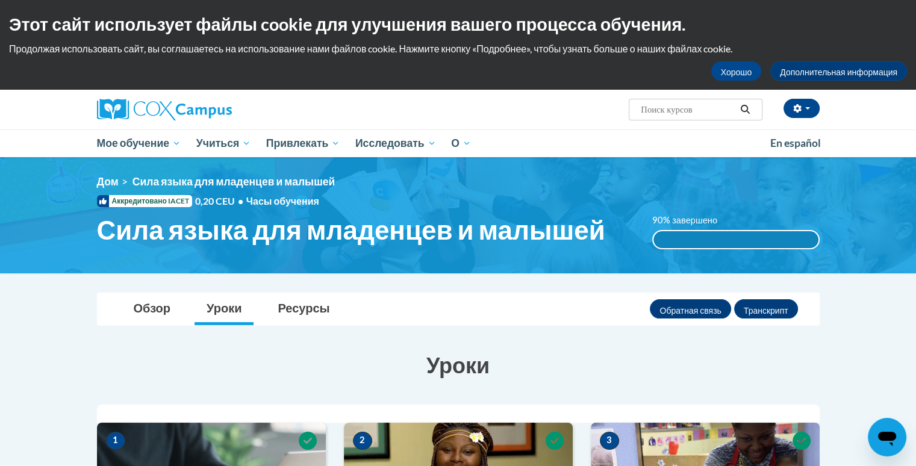
scroll to position [0, 0]
